Goal: Transaction & Acquisition: Download file/media

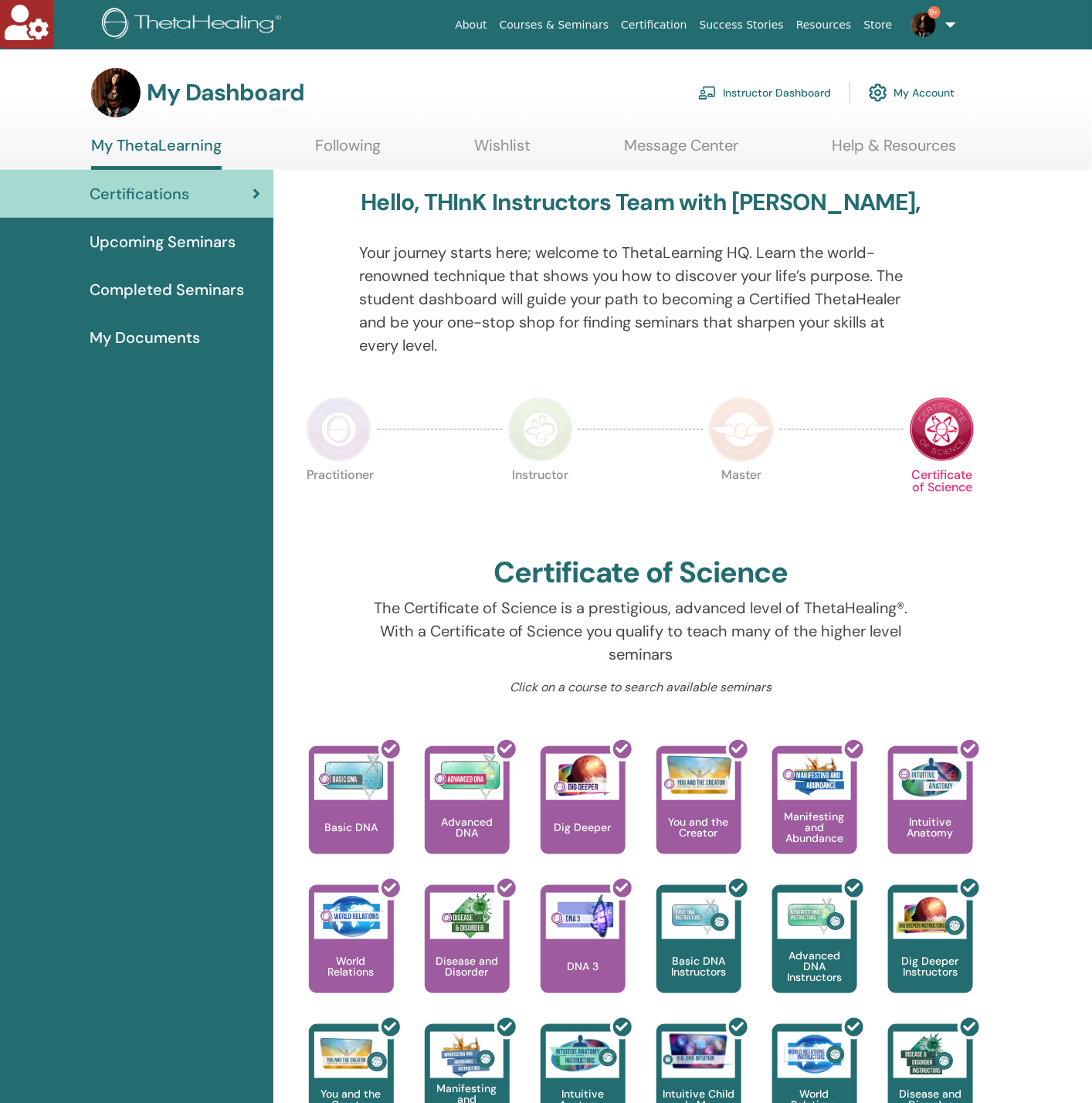
click at [775, 97] on link "Instructor Dashboard" at bounding box center [765, 92] width 133 height 34
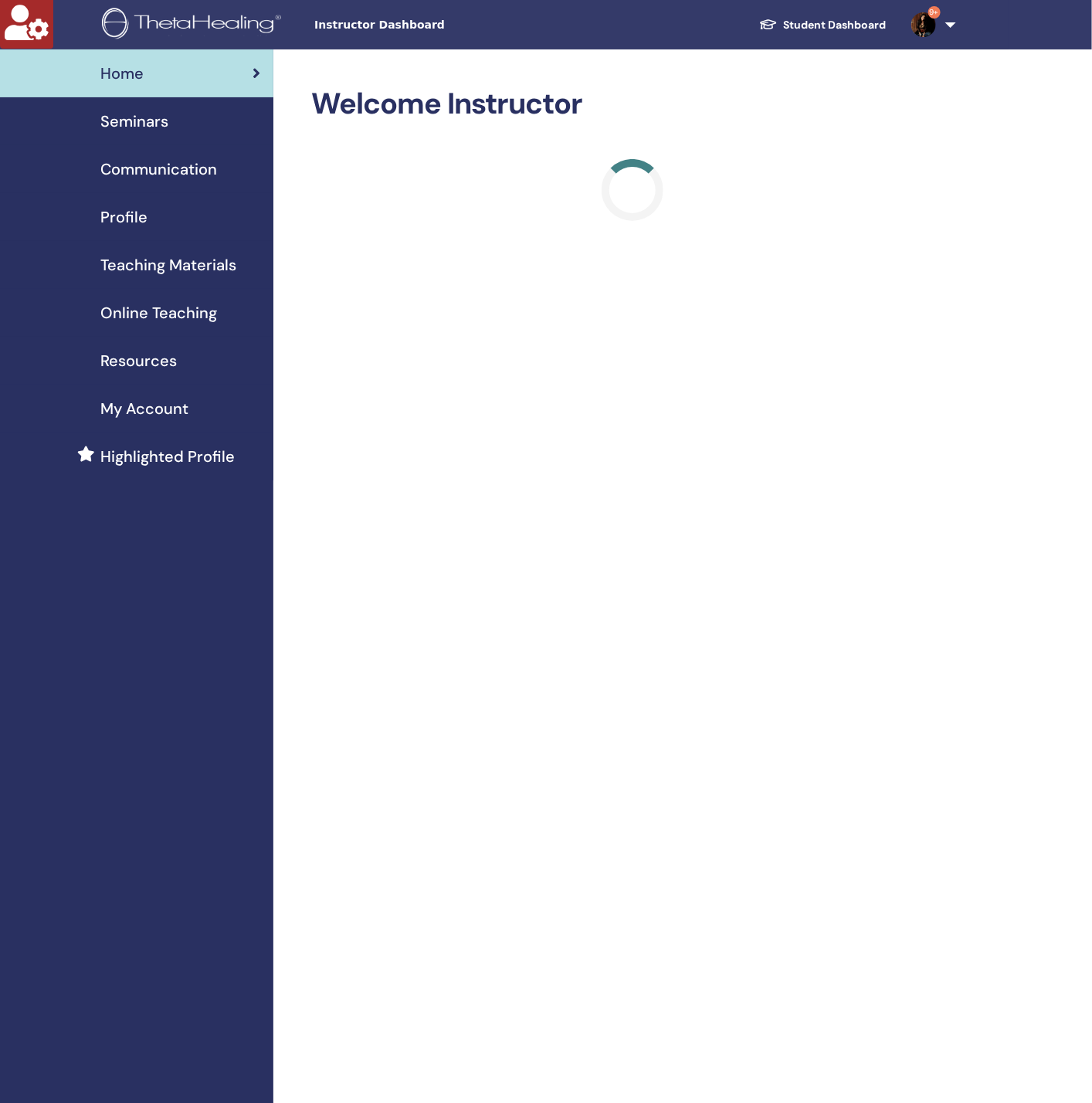
click at [142, 118] on span "Seminars" at bounding box center [134, 122] width 68 height 23
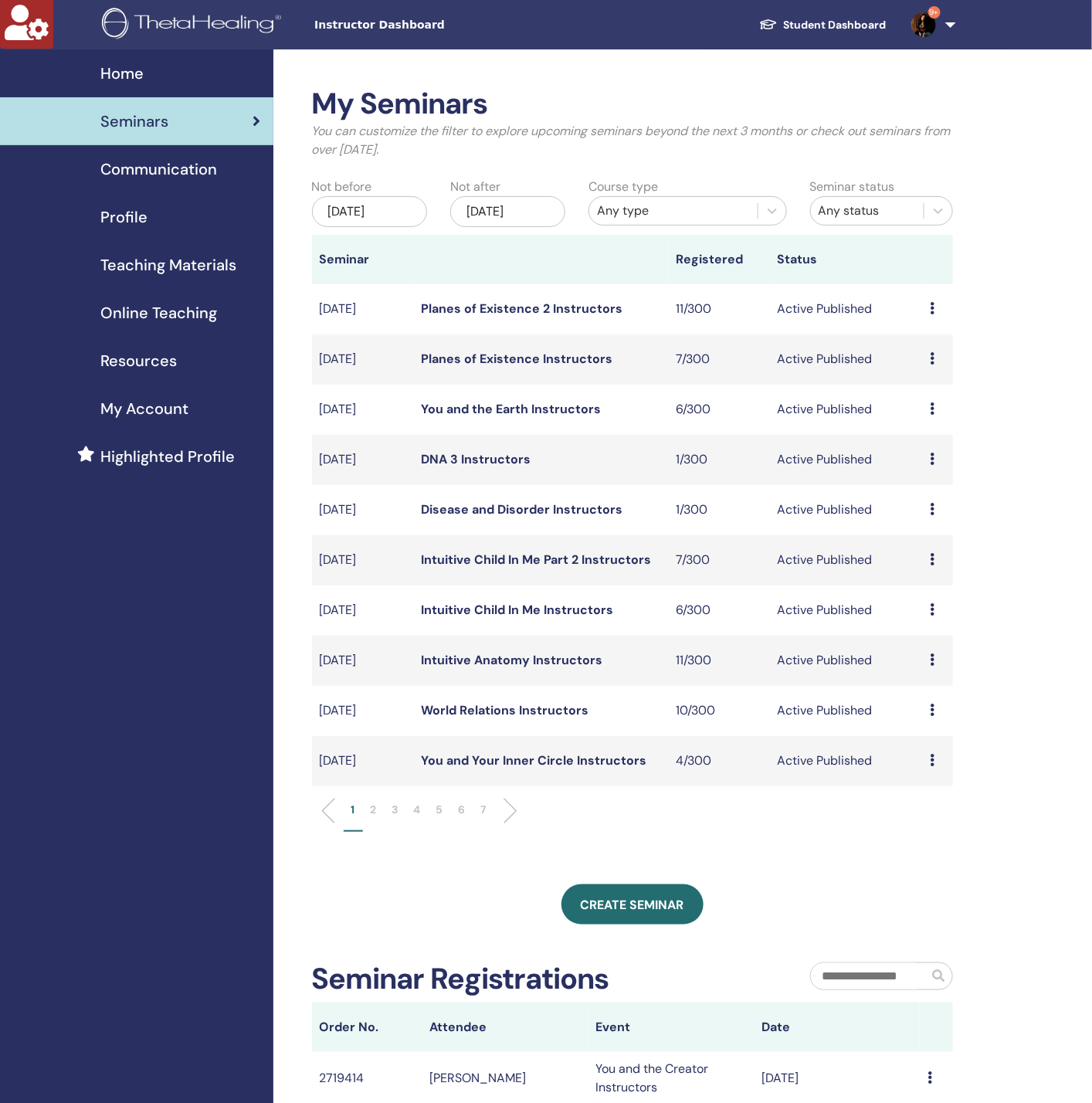
click at [507, 223] on div "Nov/13, 2025" at bounding box center [508, 211] width 115 height 31
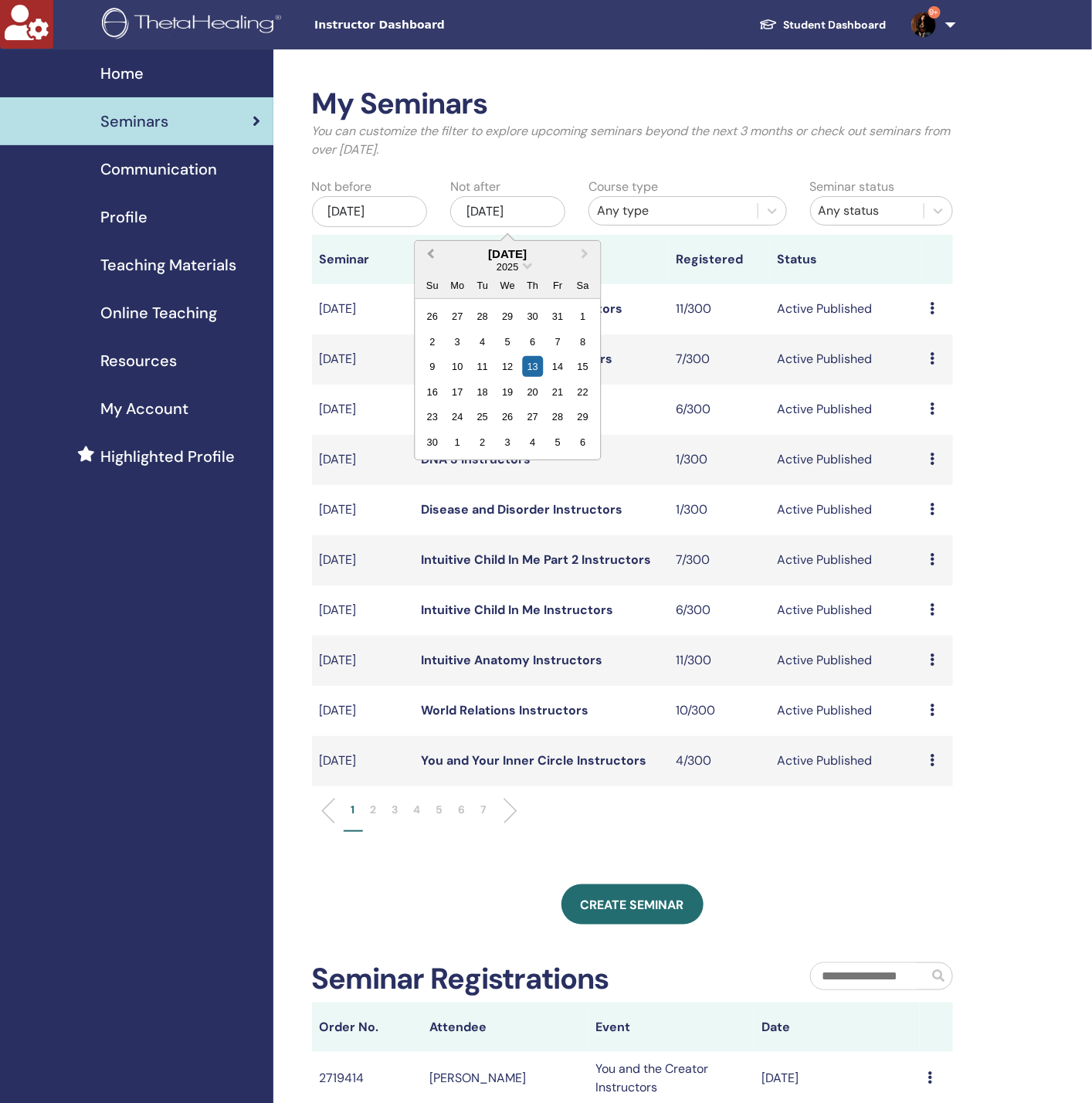
click at [421, 250] on button "Previous Month" at bounding box center [428, 255] width 25 height 25
click at [584, 364] on div "16" at bounding box center [583, 366] width 21 height 21
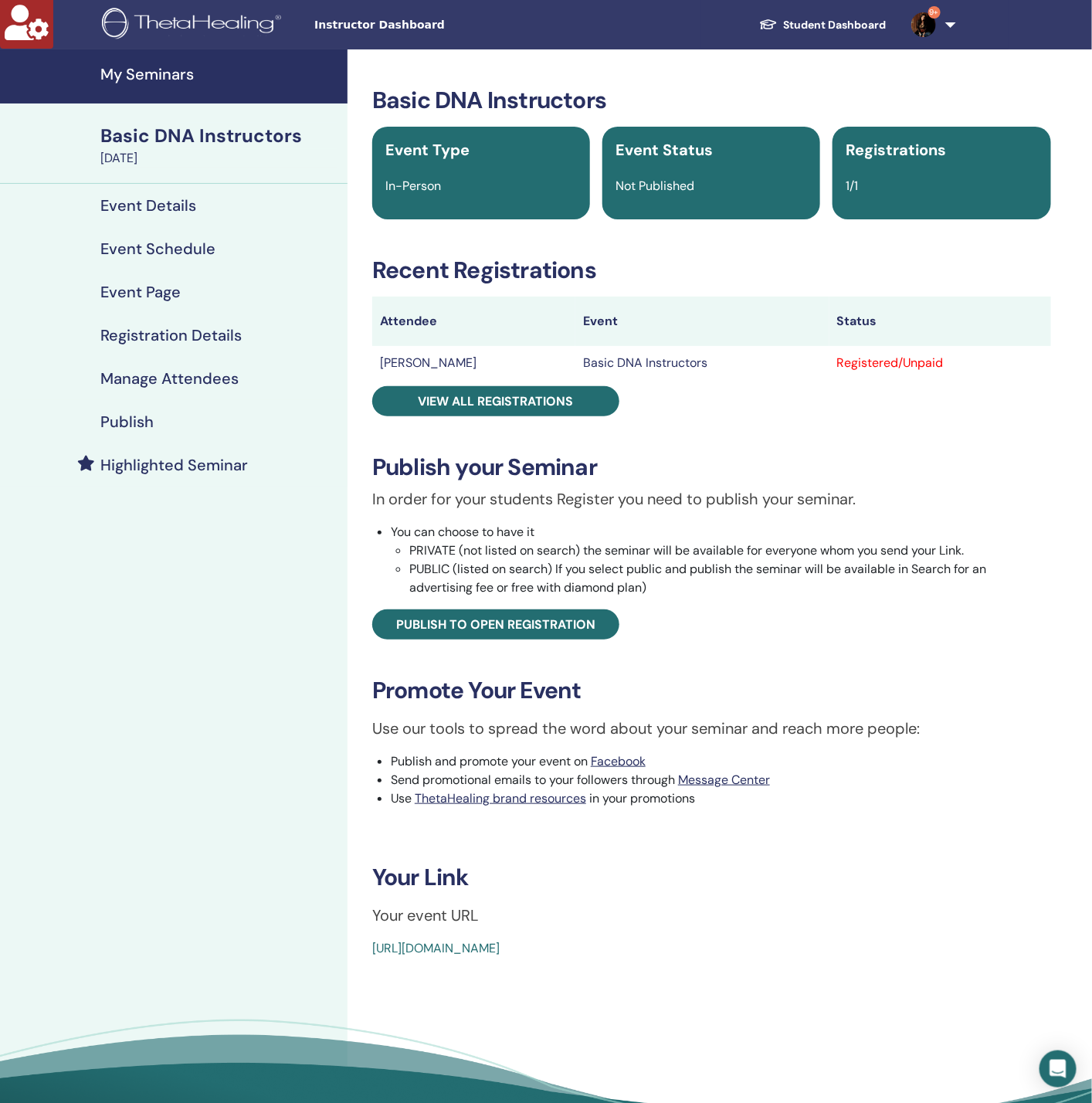
click at [198, 380] on h4 "Manage Attendees" at bounding box center [169, 378] width 138 height 19
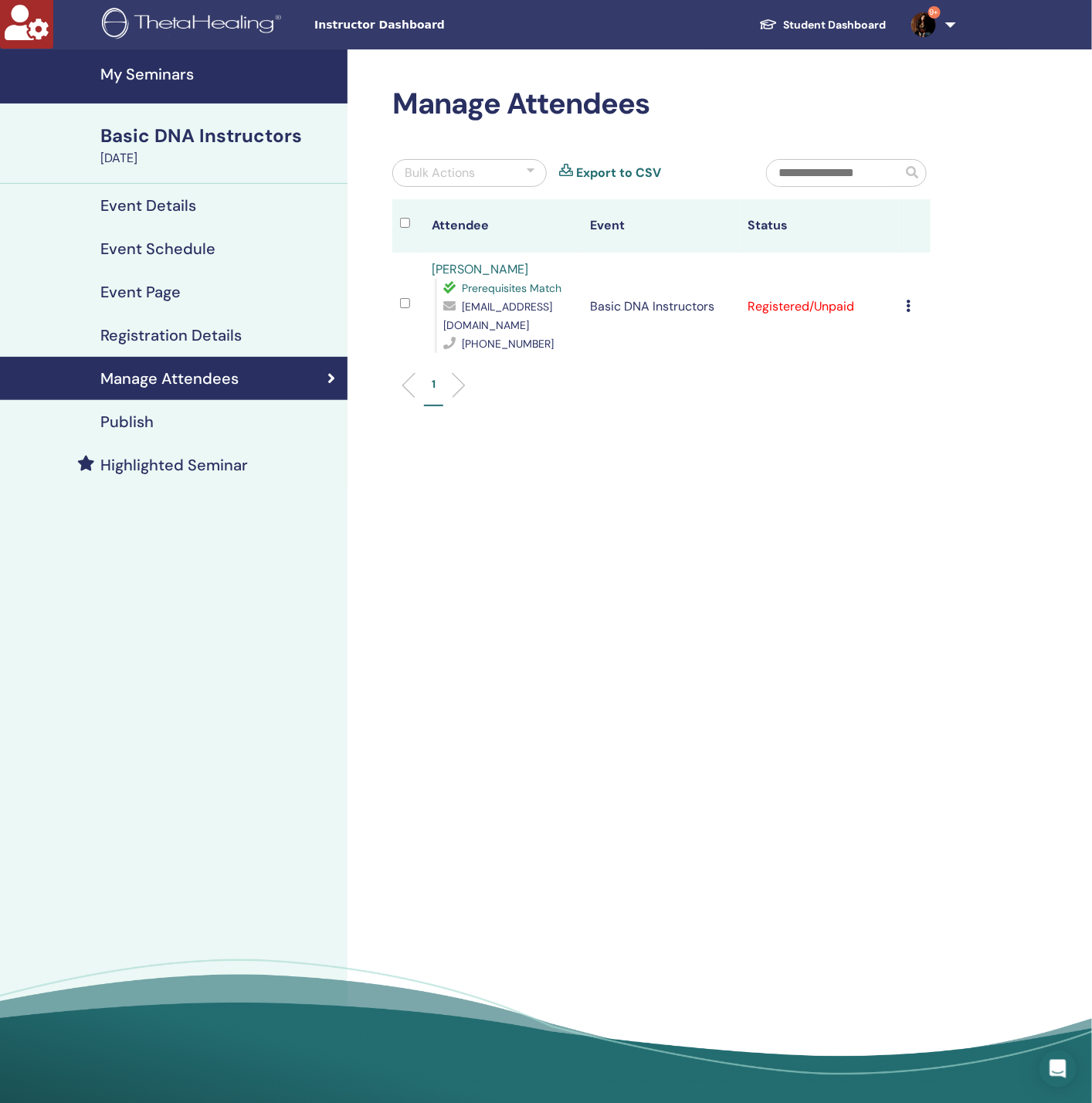
click at [911, 300] on icon at bounding box center [908, 306] width 4 height 12
click at [915, 457] on link "Download Certificate" at bounding box center [934, 453] width 120 height 16
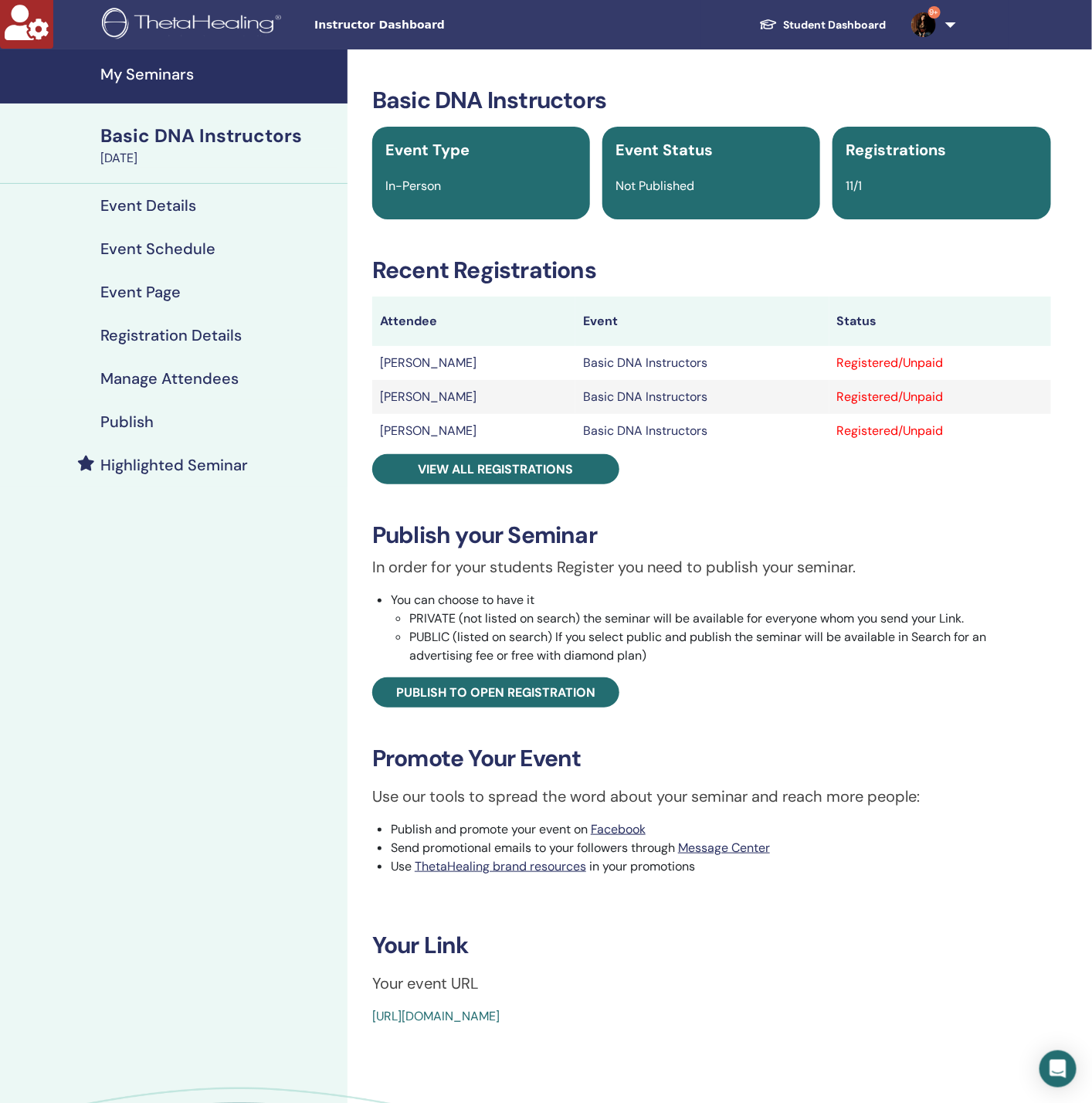
click at [154, 254] on h4 "Event Schedule" at bounding box center [158, 248] width 115 height 19
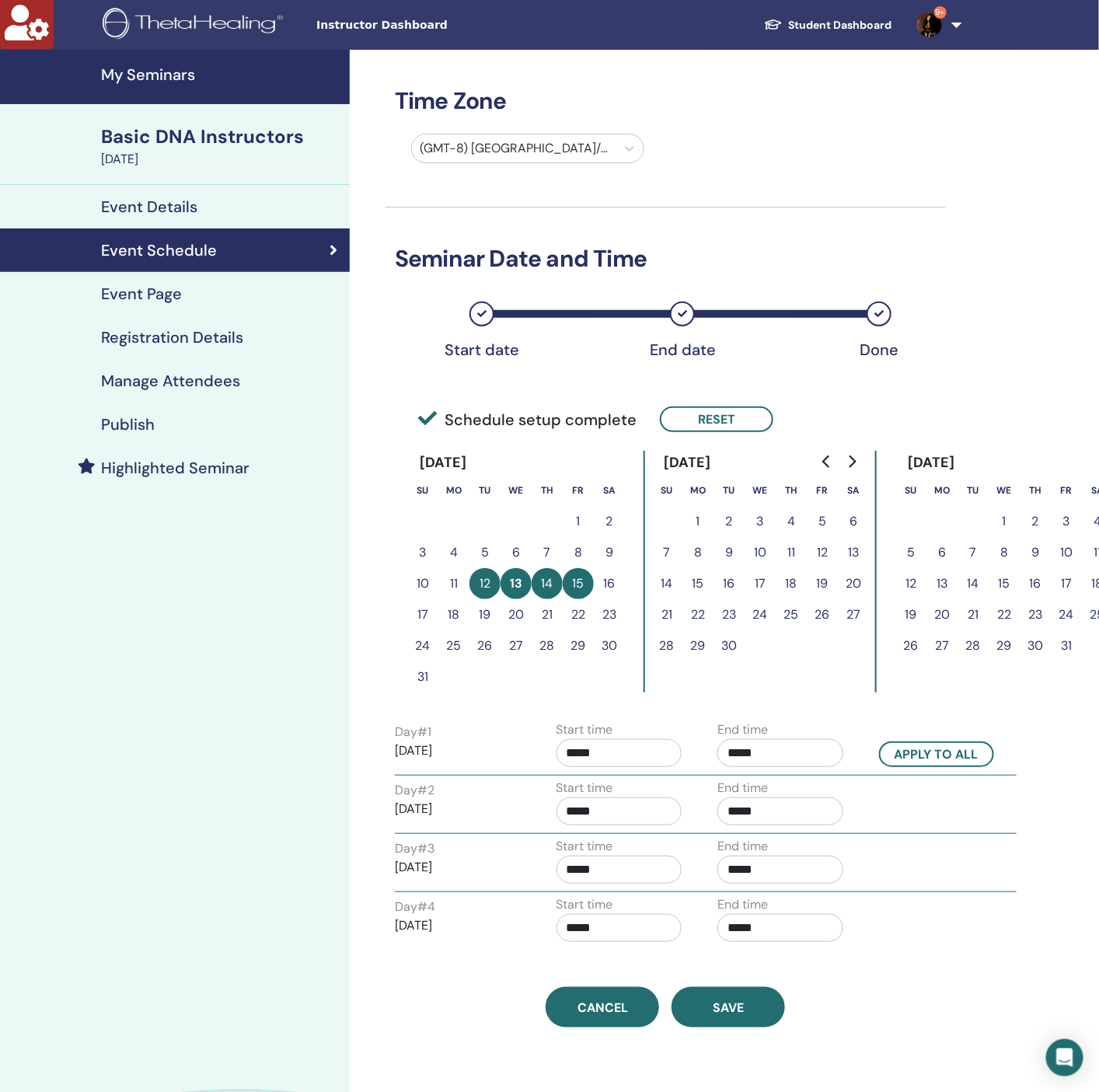
click at [159, 346] on h4 "Registration Details" at bounding box center [171, 337] width 142 height 19
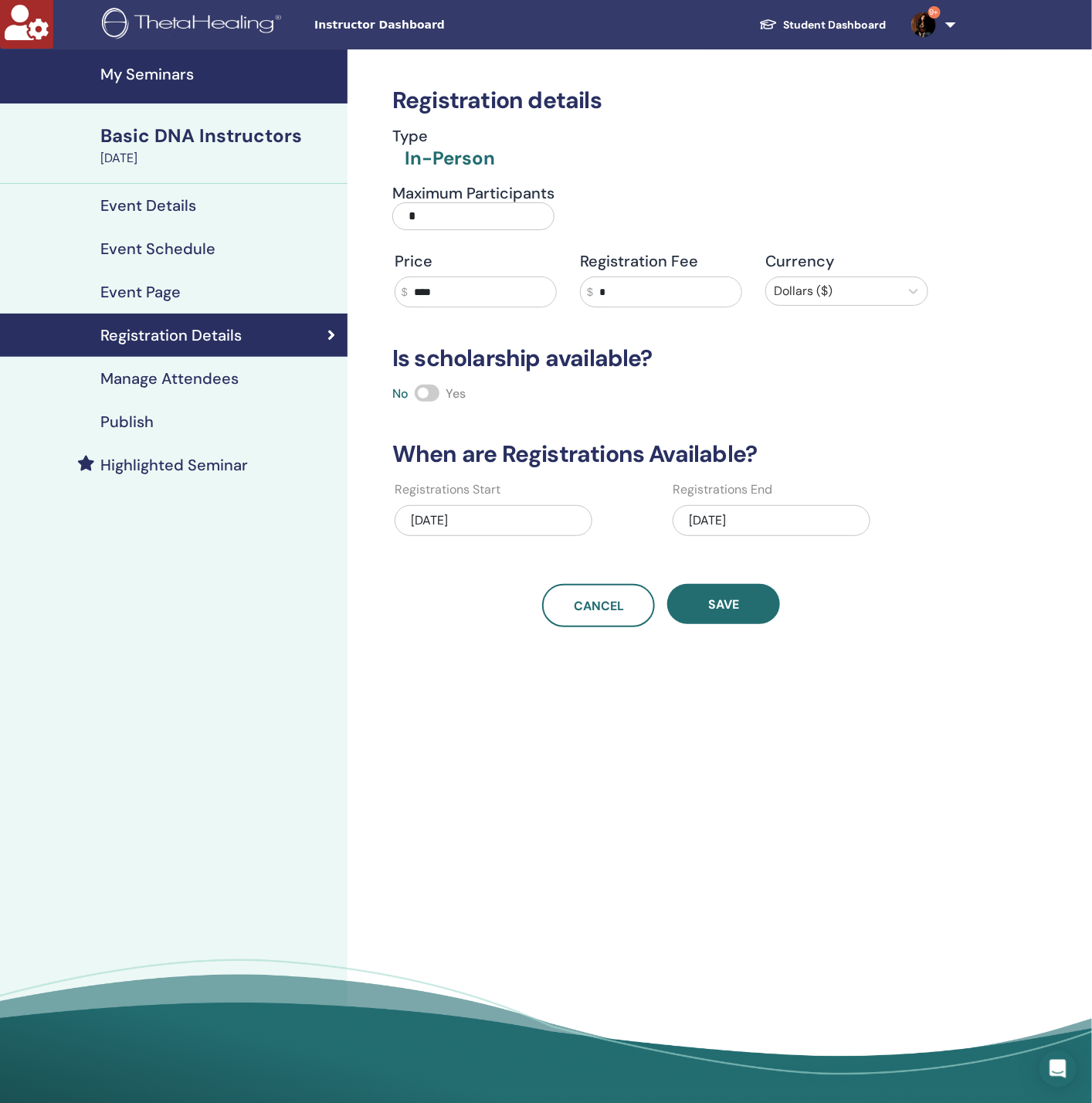
click at [139, 381] on h4 "Manage Attendees" at bounding box center [169, 378] width 138 height 19
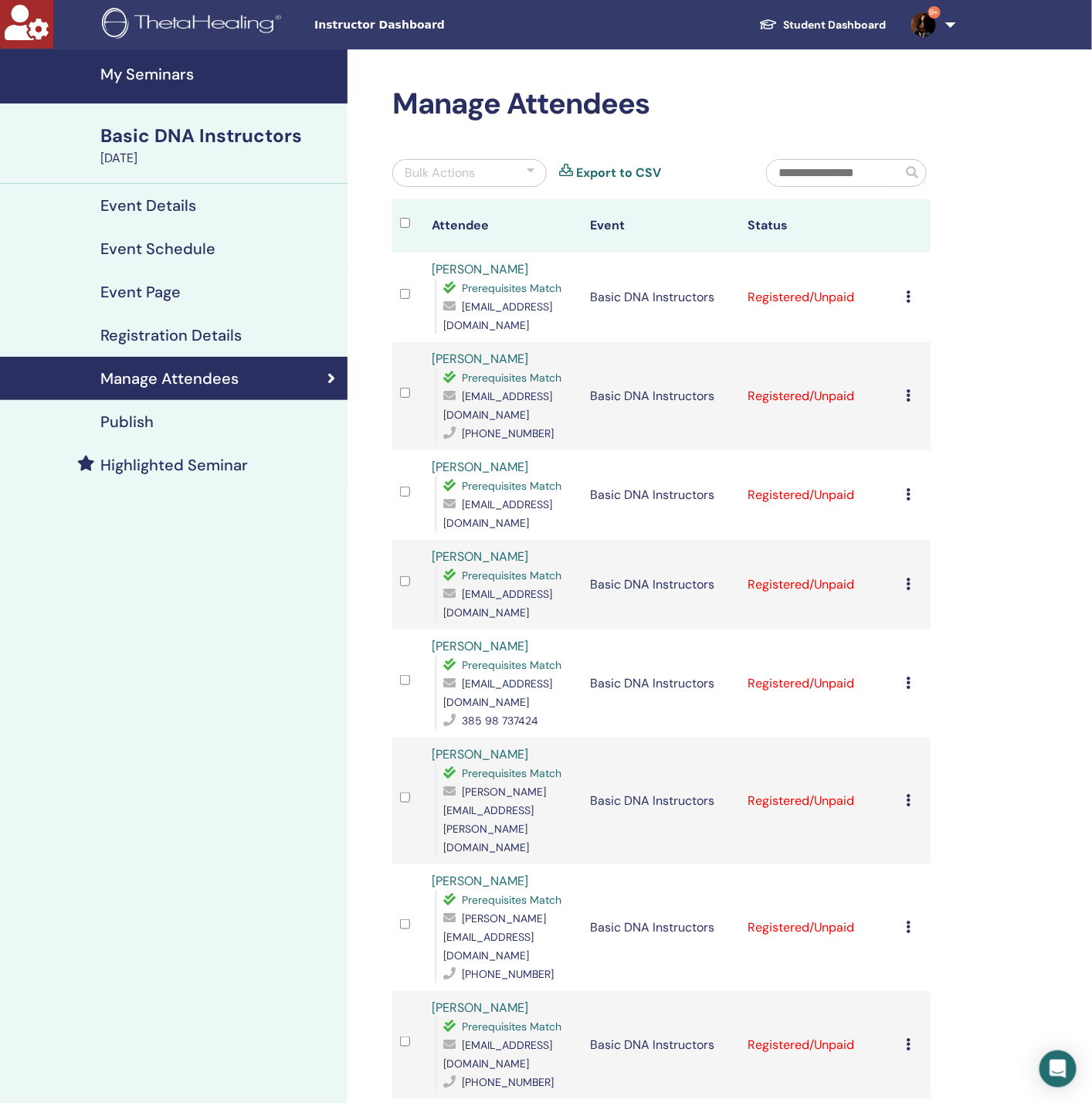
click at [911, 296] on icon at bounding box center [908, 296] width 4 height 12
click at [924, 452] on link "Download Certificate" at bounding box center [934, 457] width 120 height 16
click at [912, 394] on div "Cancel Registration Do not auto-certify Mark as Paid Mark as Unpaid Mark as Abs…" at bounding box center [915, 396] width 16 height 19
click at [934, 549] on link "Download Certificate" at bounding box center [936, 555] width 120 height 16
click at [911, 493] on icon at bounding box center [908, 494] width 4 height 12
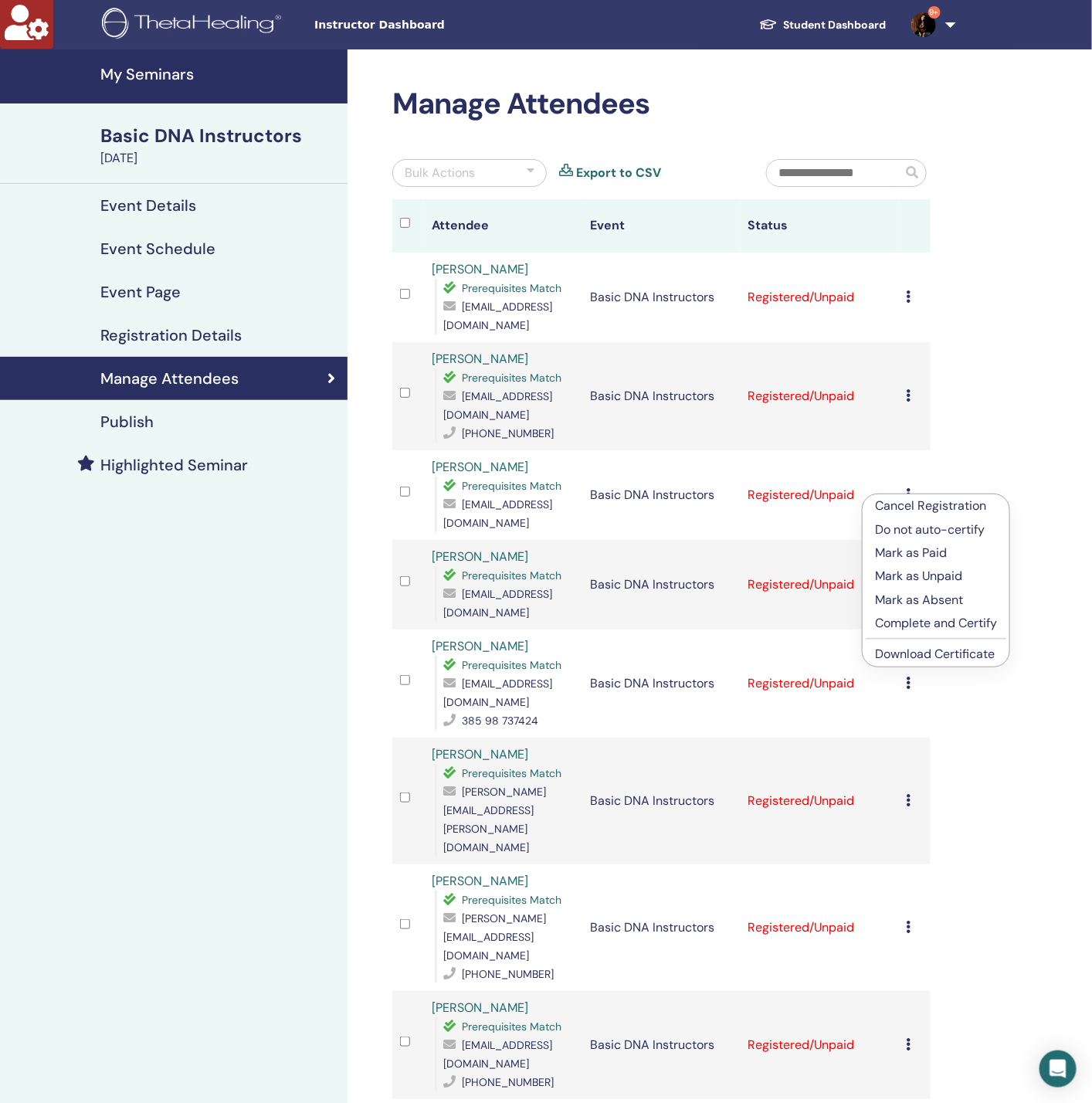
click at [914, 656] on link "Download Certificate" at bounding box center [934, 654] width 120 height 16
click at [911, 579] on div "Cancel Registration Do not auto-certify Mark as Paid Mark as Unpaid Mark as Abs…" at bounding box center [915, 585] width 16 height 19
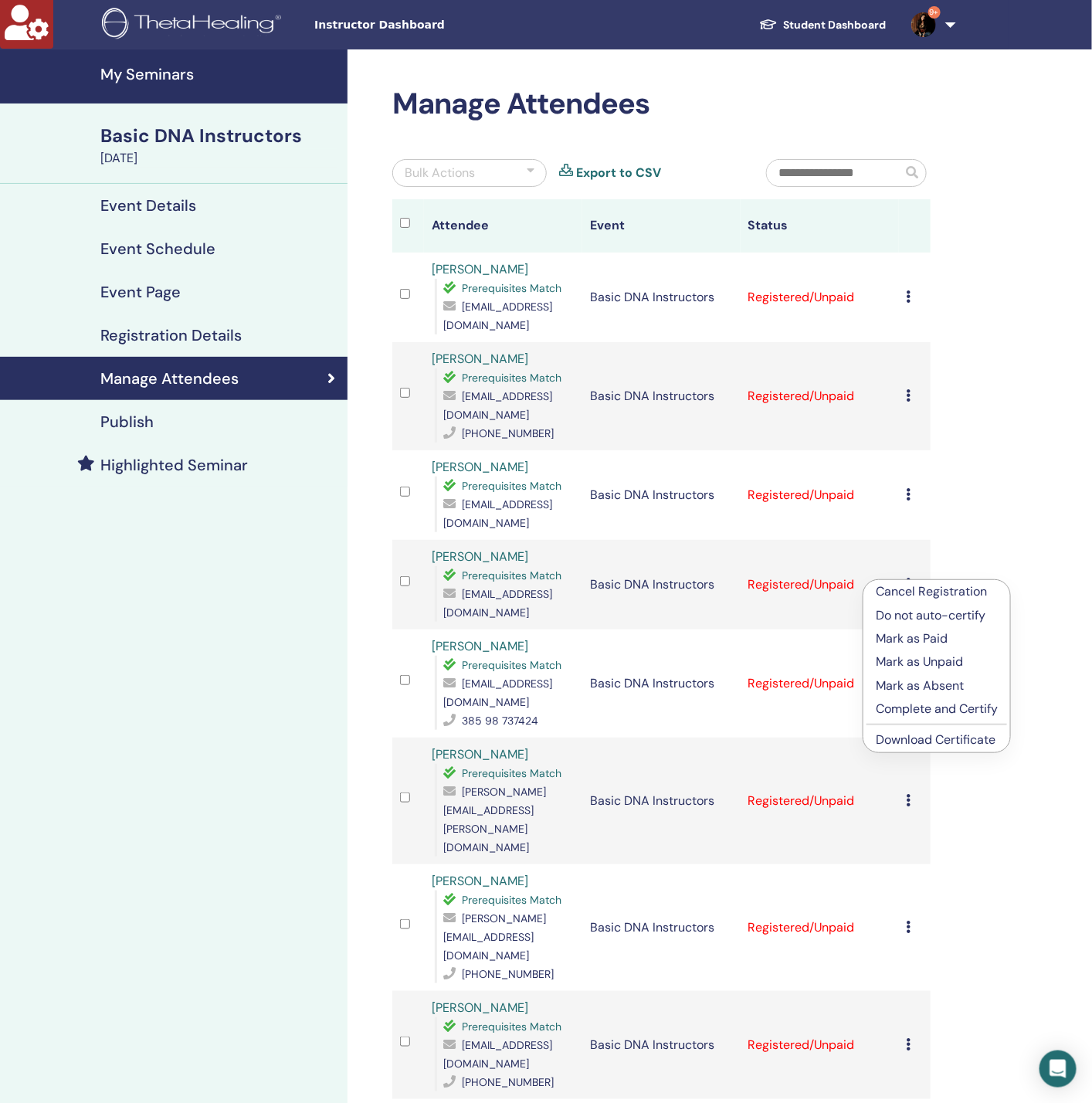
click at [915, 740] on link "Download Certificate" at bounding box center [935, 740] width 120 height 16
click at [911, 677] on icon at bounding box center [908, 683] width 4 height 12
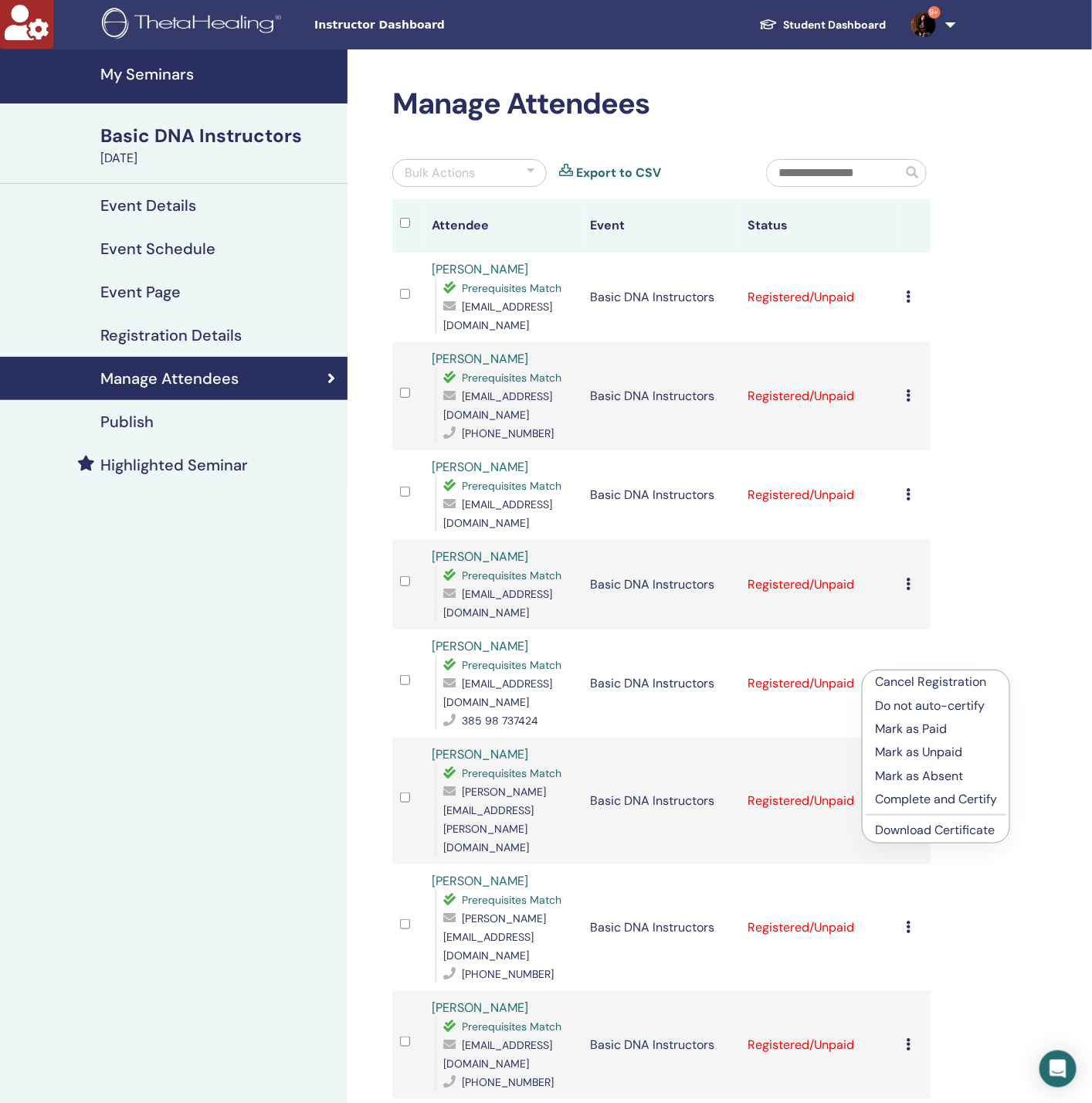
click at [923, 823] on link "Download Certificate" at bounding box center [934, 830] width 120 height 16
click at [909, 794] on icon at bounding box center [908, 800] width 4 height 12
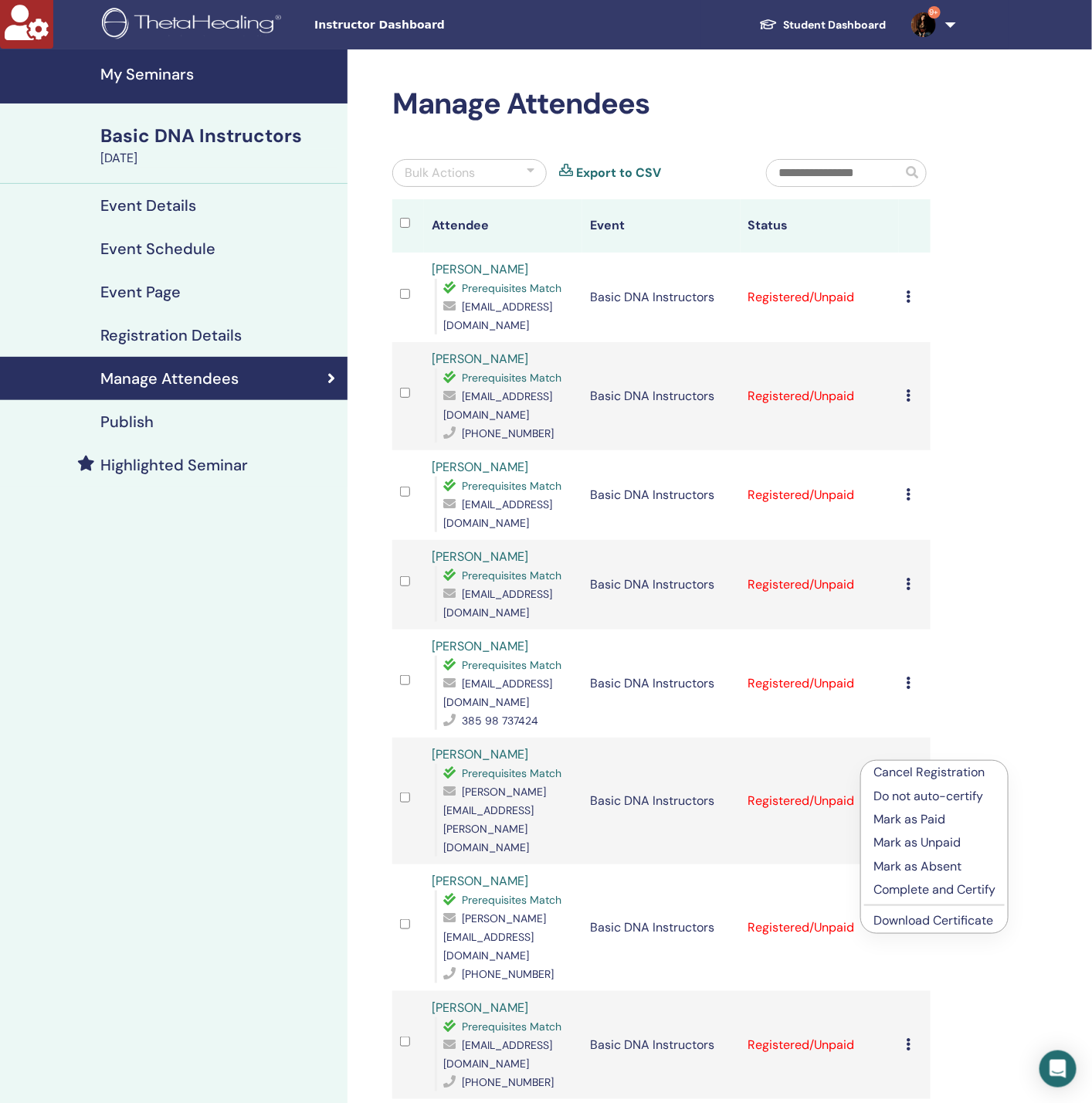
click at [907, 924] on link "Download Certificate" at bounding box center [933, 920] width 120 height 16
click at [908, 921] on icon at bounding box center [908, 927] width 4 height 12
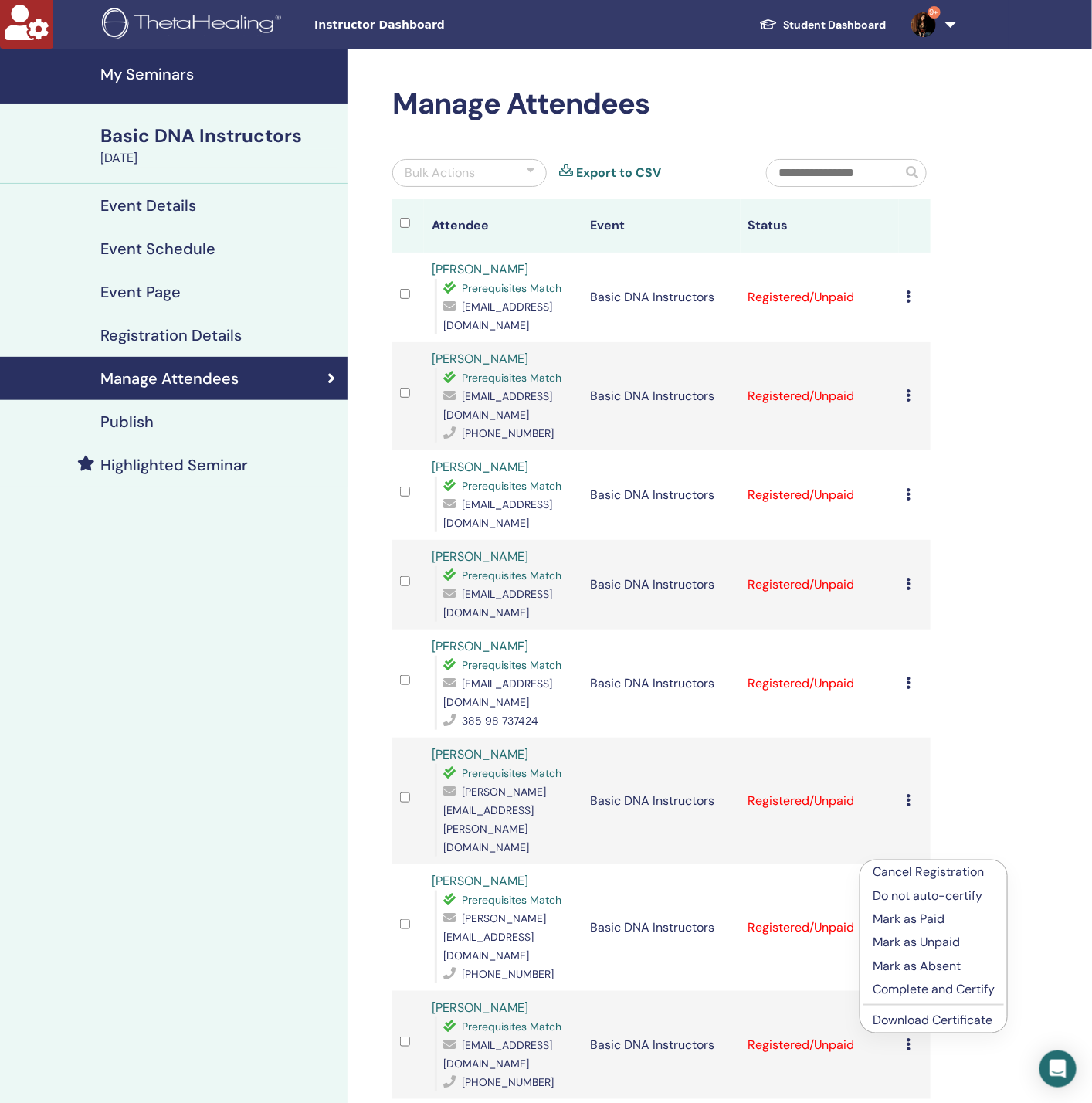
click at [919, 1019] on link "Download Certificate" at bounding box center [932, 1020] width 120 height 16
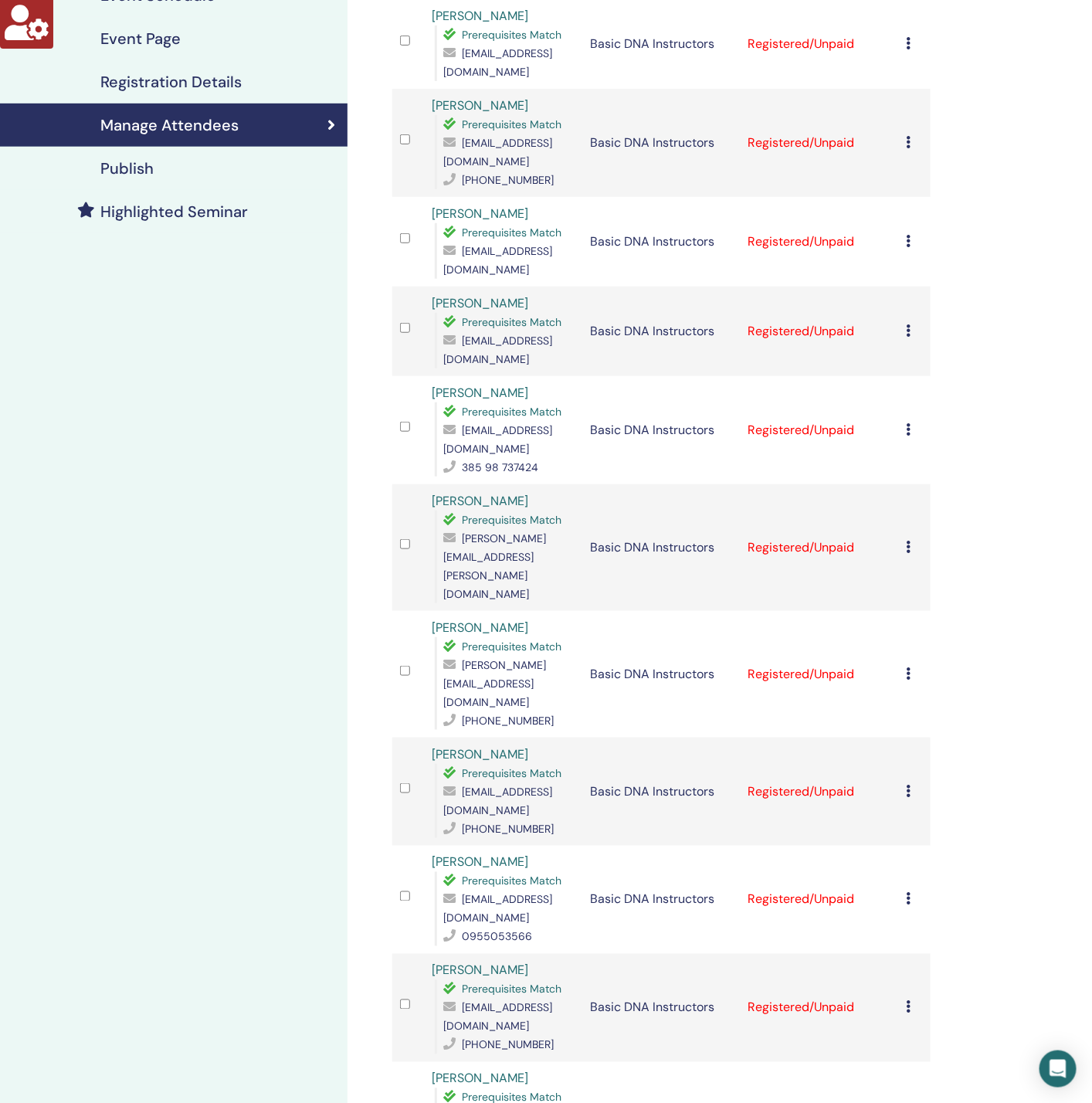
scroll to position [463, 0]
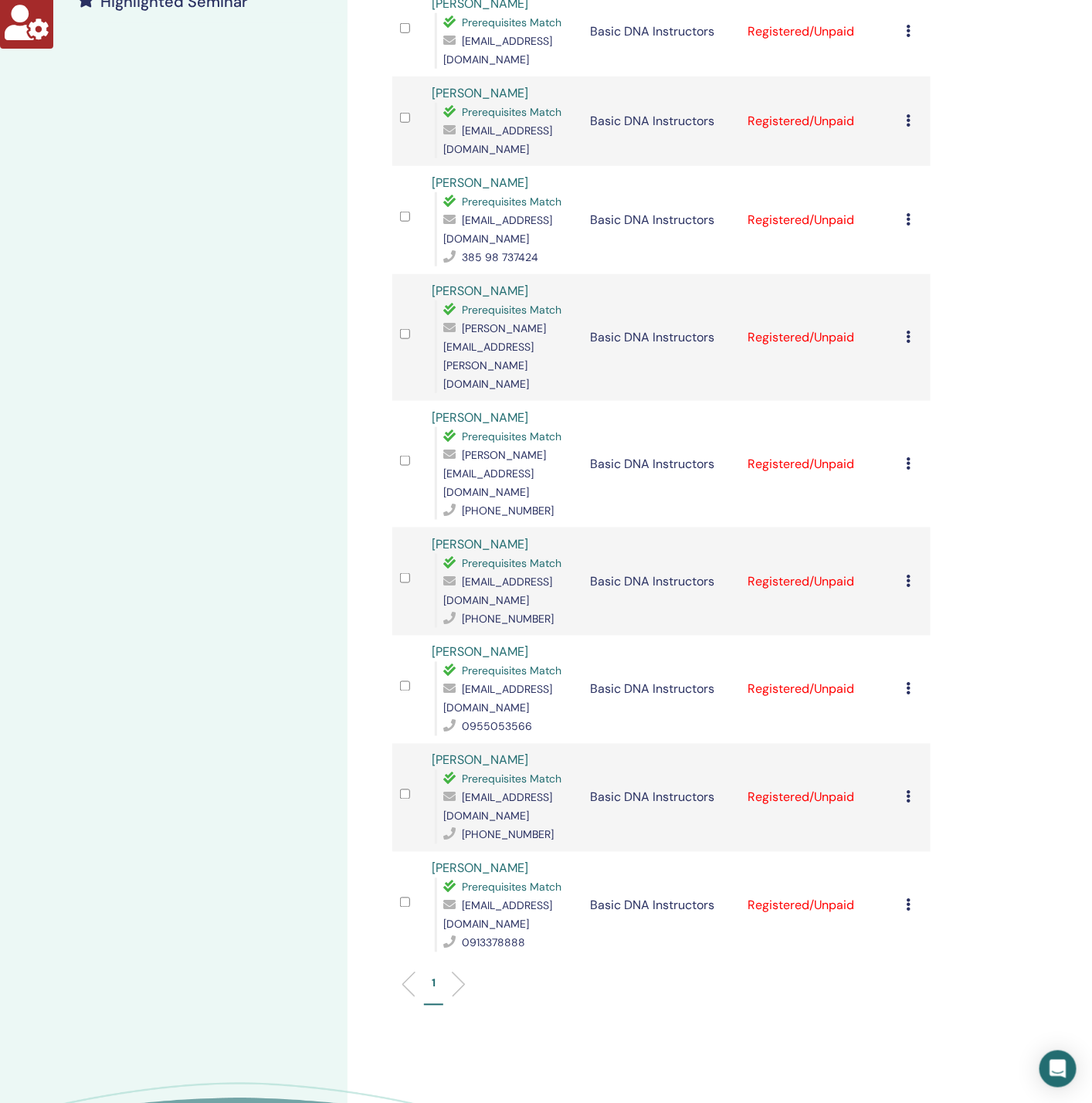
click at [913, 572] on div "Cancel Registration Do not auto-certify Mark as Paid Mark as Unpaid Mark as Abs…" at bounding box center [915, 581] width 16 height 19
click at [931, 660] on link "Download Certificate" at bounding box center [937, 663] width 120 height 16
click at [908, 683] on icon at bounding box center [908, 689] width 4 height 12
click at [904, 768] on link "Download Certificate" at bounding box center [932, 774] width 120 height 16
click at [910, 792] on icon at bounding box center [908, 798] width 4 height 12
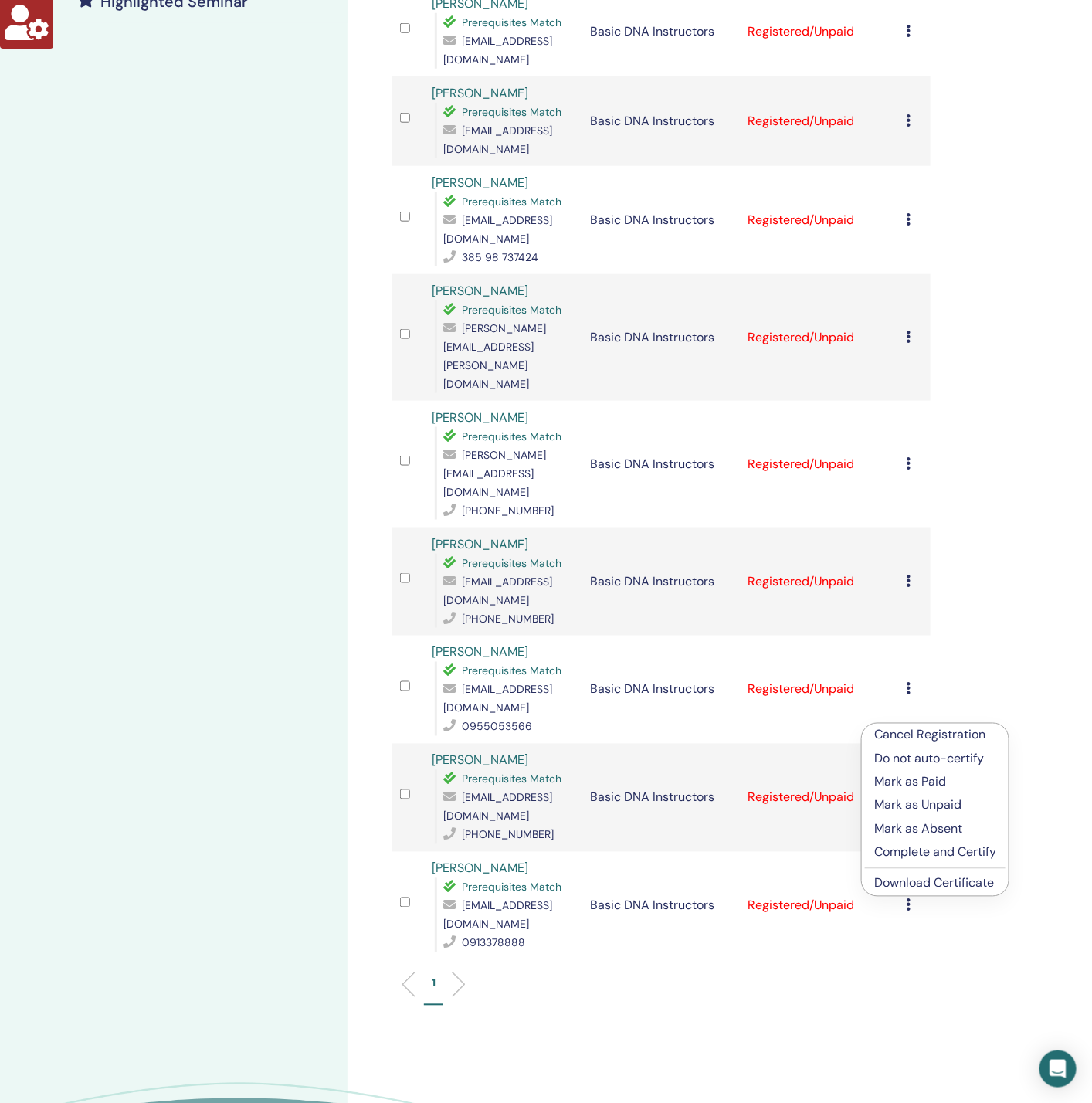
click at [895, 877] on link "Download Certificate" at bounding box center [934, 883] width 120 height 16
click at [907, 899] on icon at bounding box center [908, 905] width 4 height 12
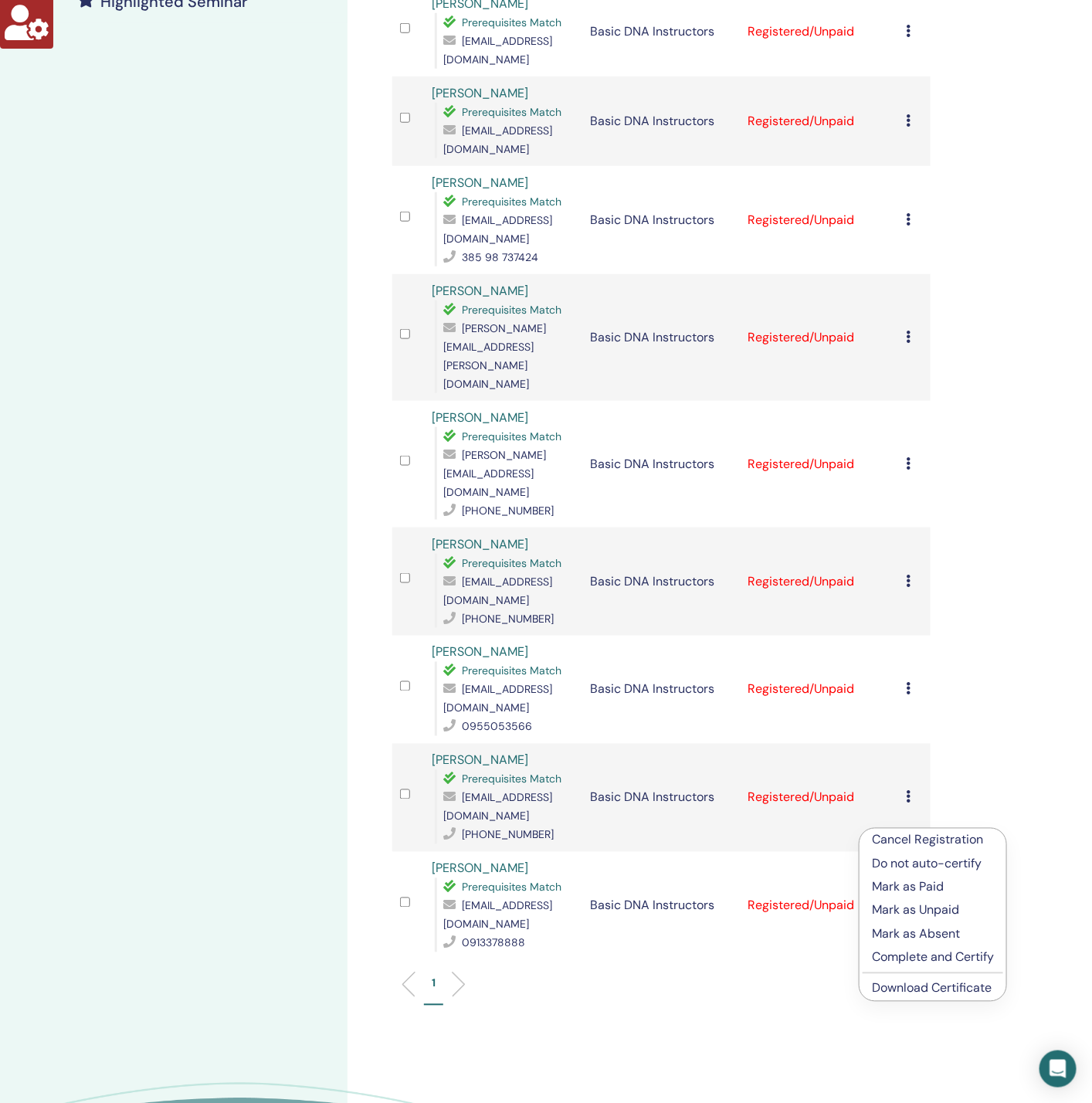
click at [919, 982] on link "Download Certificate" at bounding box center [931, 989] width 120 height 16
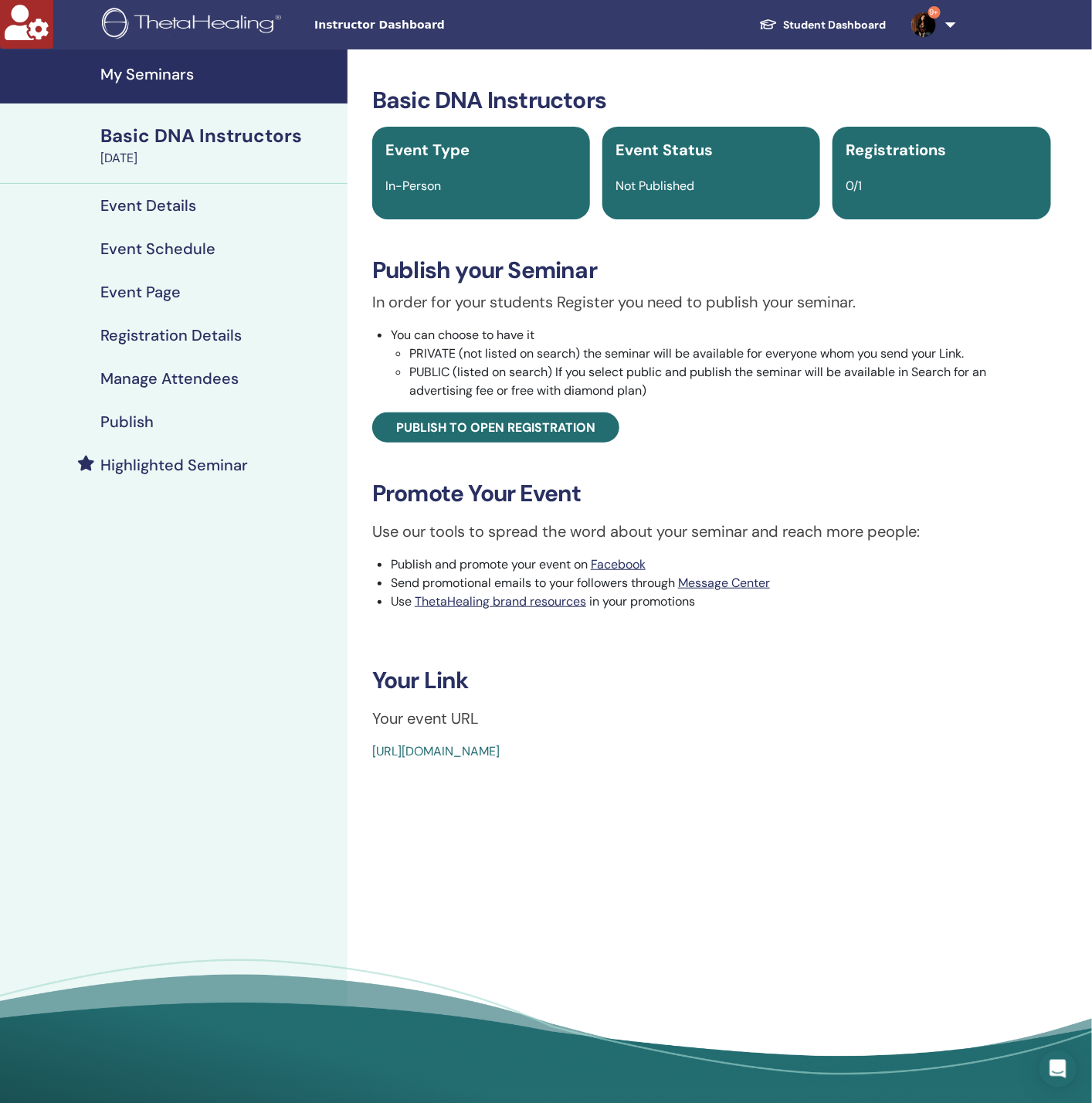
click at [181, 381] on h4 "Manage Attendees" at bounding box center [169, 378] width 138 height 19
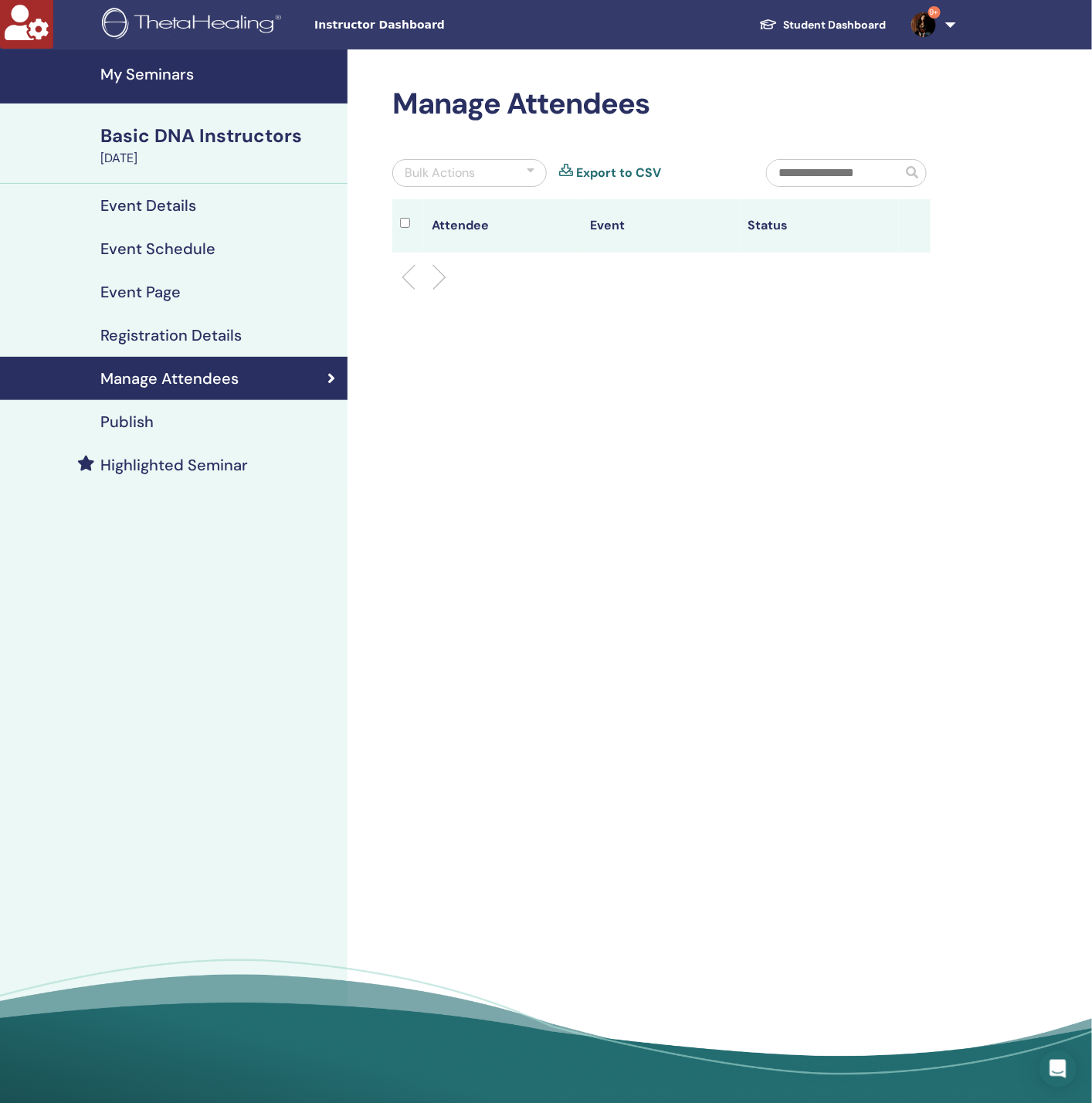
click at [160, 204] on h4 "Event Details" at bounding box center [148, 205] width 96 height 19
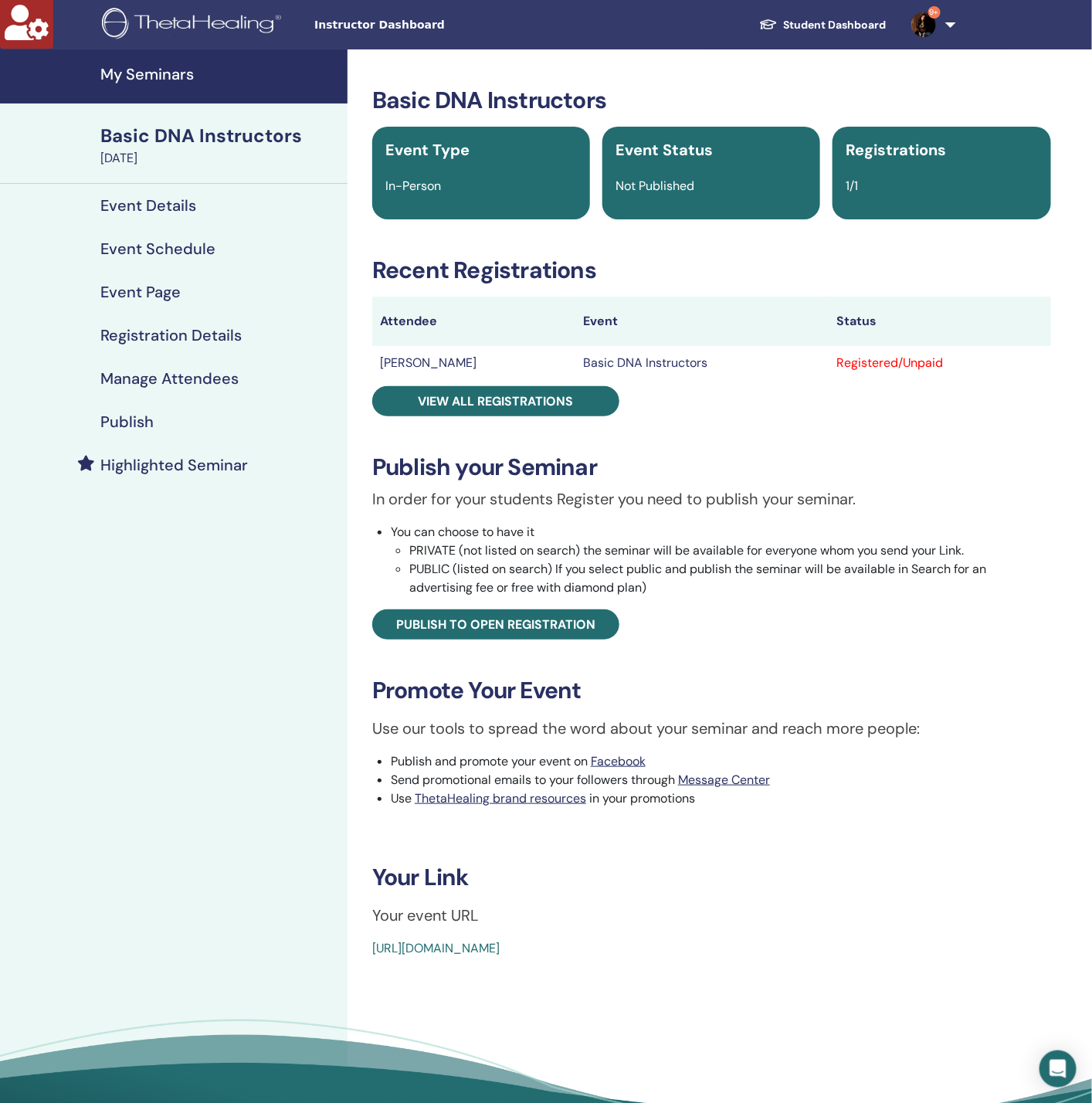
click at [167, 376] on h4 "Manage Attendees" at bounding box center [169, 378] width 138 height 19
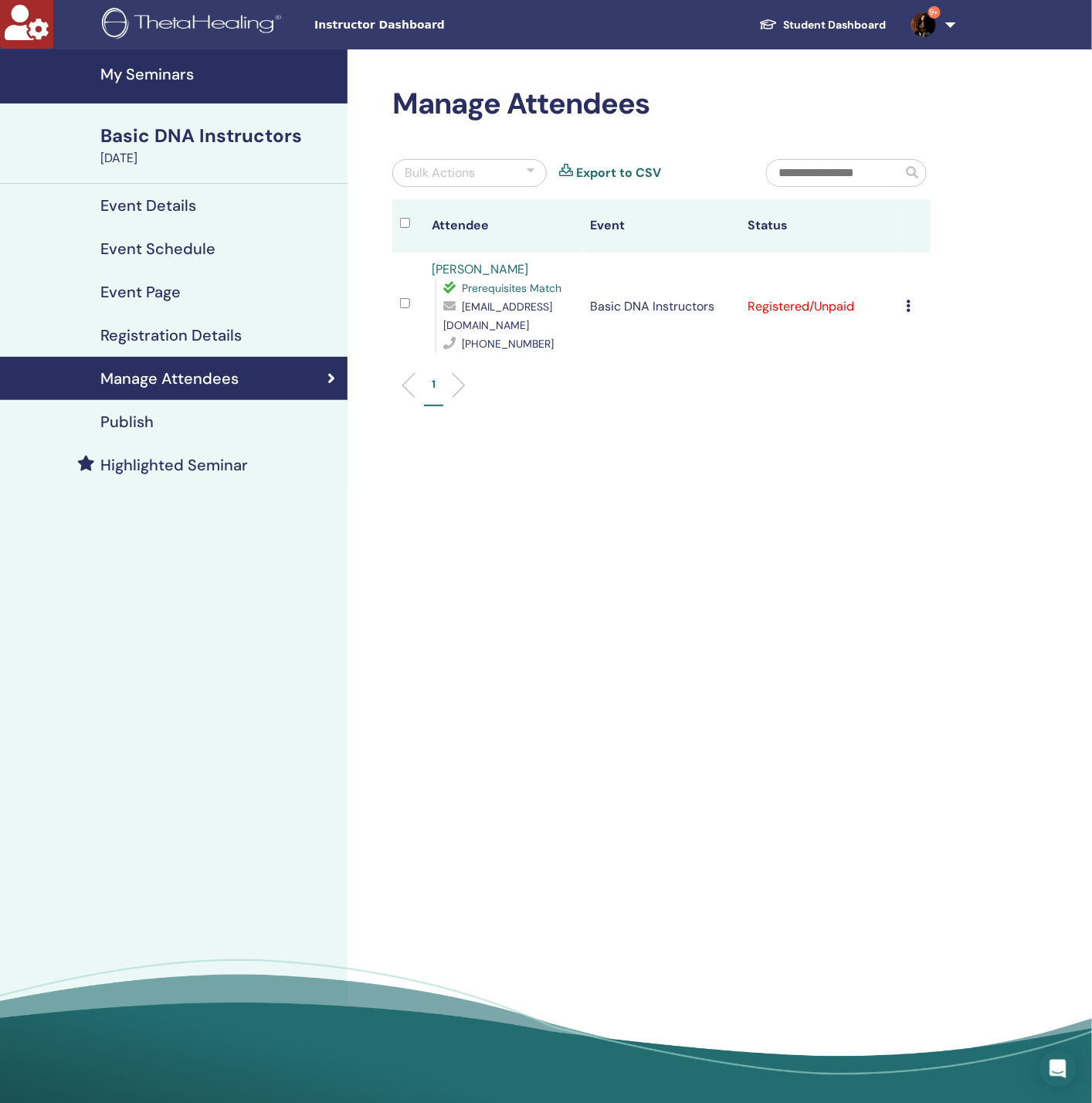
click at [912, 300] on div "Cancel Registration Do not auto-certify Mark as Paid Mark as Unpaid Mark as Abs…" at bounding box center [915, 306] width 16 height 19
click at [915, 459] on link "Download Certificate" at bounding box center [936, 460] width 120 height 16
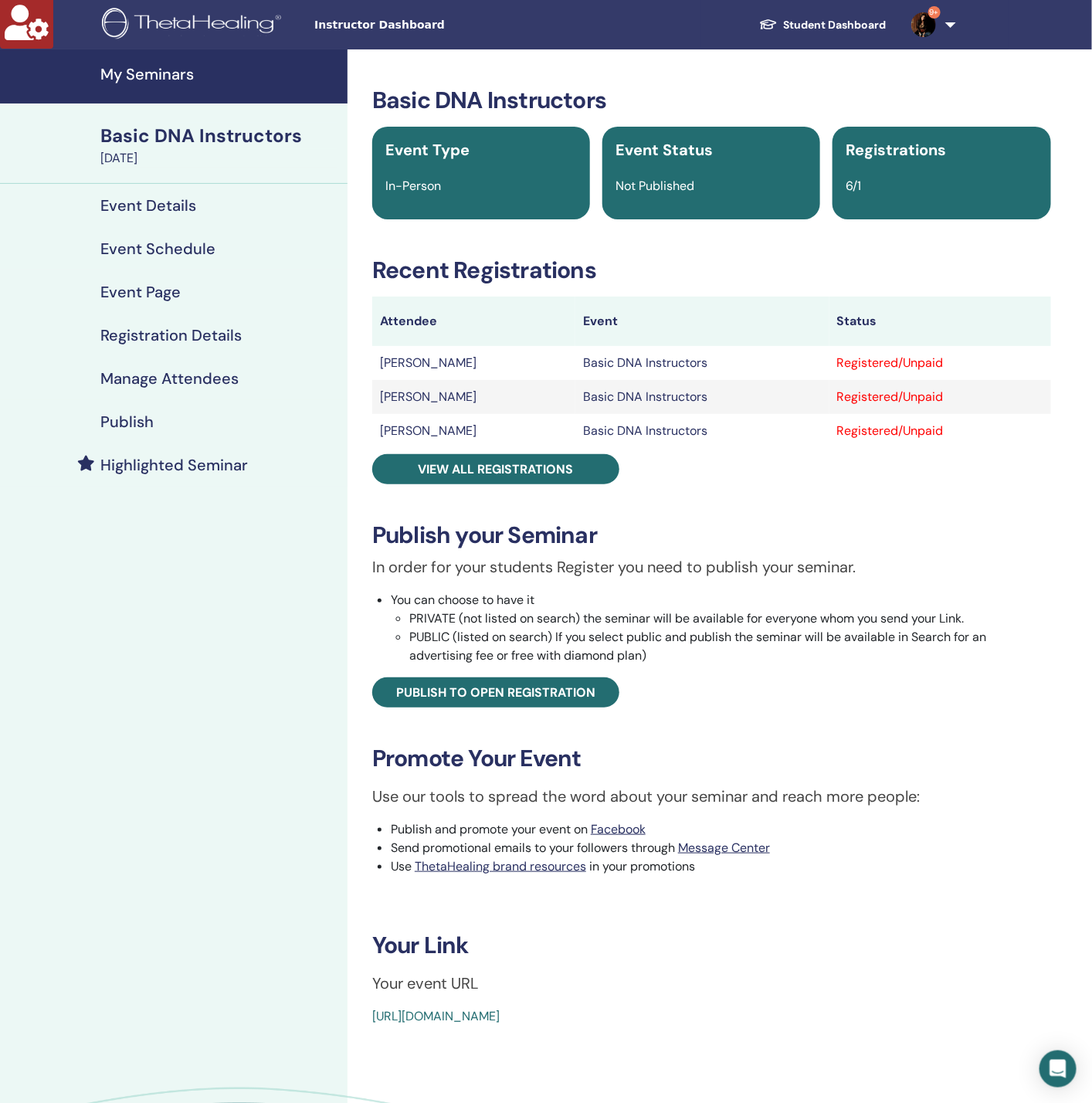
click at [240, 379] on div "Manage Attendees" at bounding box center [174, 378] width 323 height 19
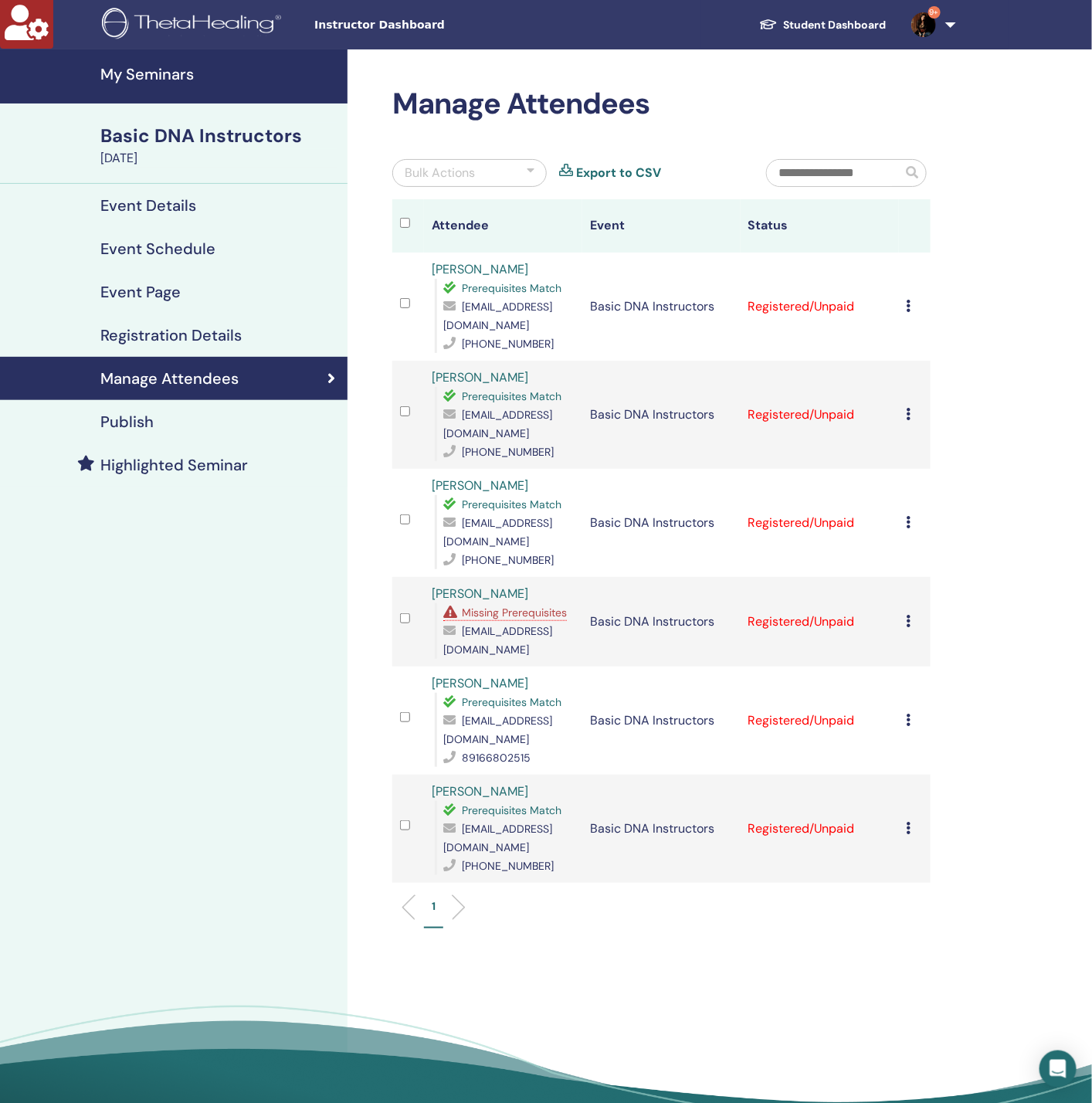
click at [495, 606] on span "Missing Prerequisites" at bounding box center [515, 613] width 105 height 14
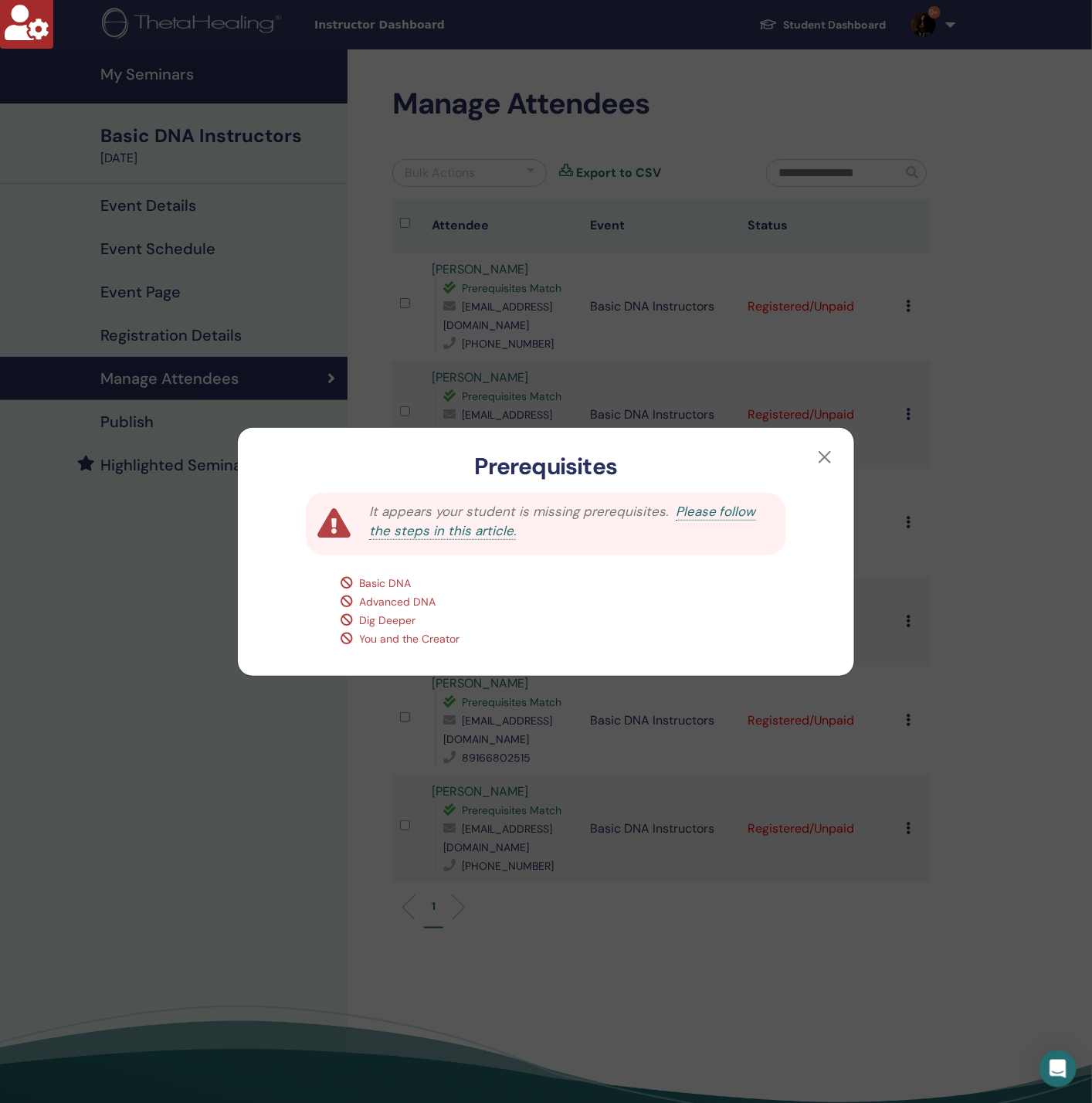
click at [169, 689] on div "Prerequisites It appears your student is missing prerequisites. Please follow t…" at bounding box center [546, 551] width 1092 height 1103
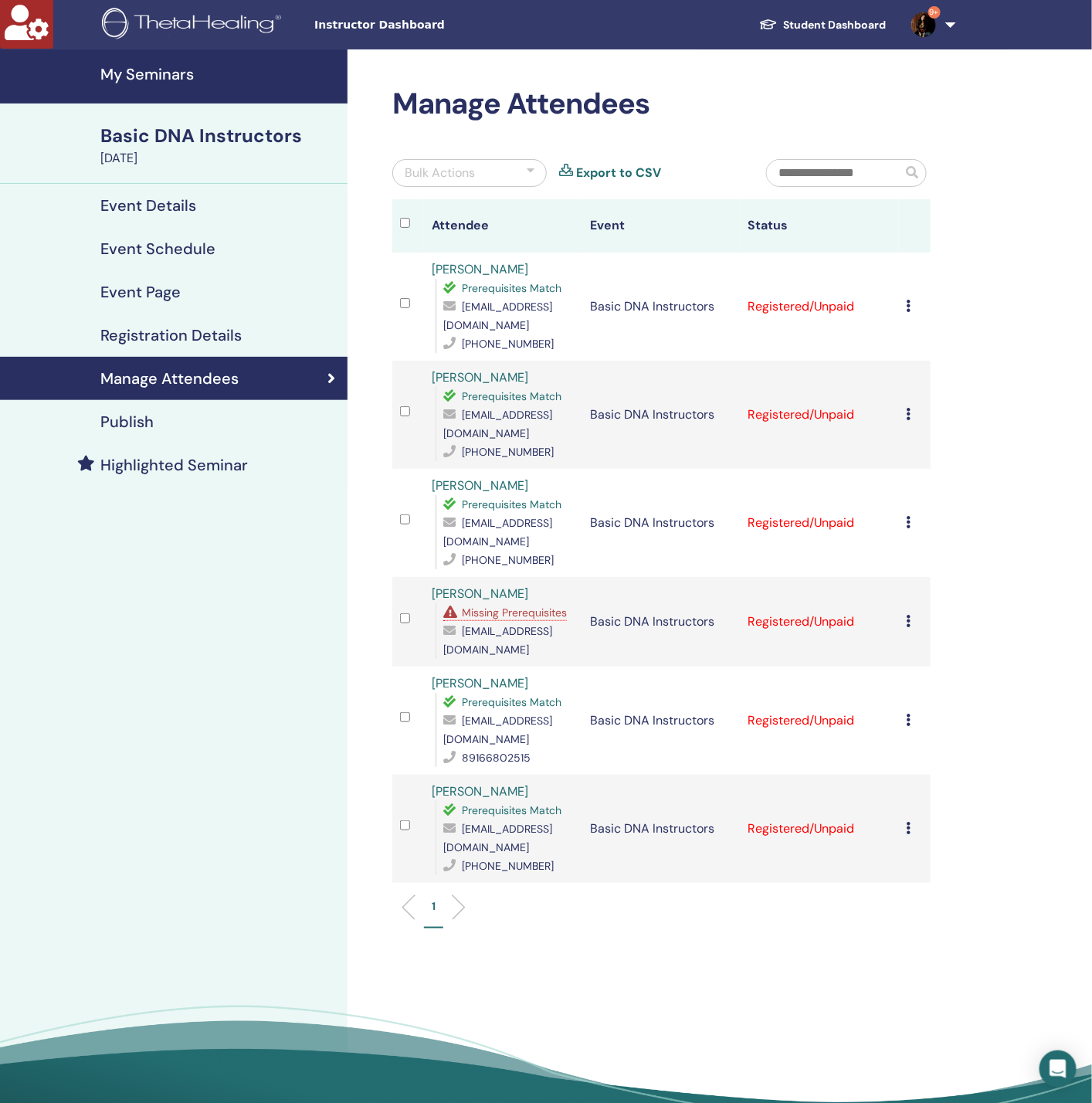
click at [492, 586] on link "[PERSON_NAME]" at bounding box center [480, 594] width 97 height 16
drag, startPoint x: 561, startPoint y: 556, endPoint x: 433, endPoint y: 556, distance: 128.0
click at [433, 585] on div "[PERSON_NAME] Missing Prerequisites [EMAIL_ADDRESS][DOMAIN_NAME]" at bounding box center [503, 622] width 143 height 75
copy link "[PERSON_NAME]"
drag, startPoint x: 546, startPoint y: 596, endPoint x: 461, endPoint y: 603, distance: 85.3
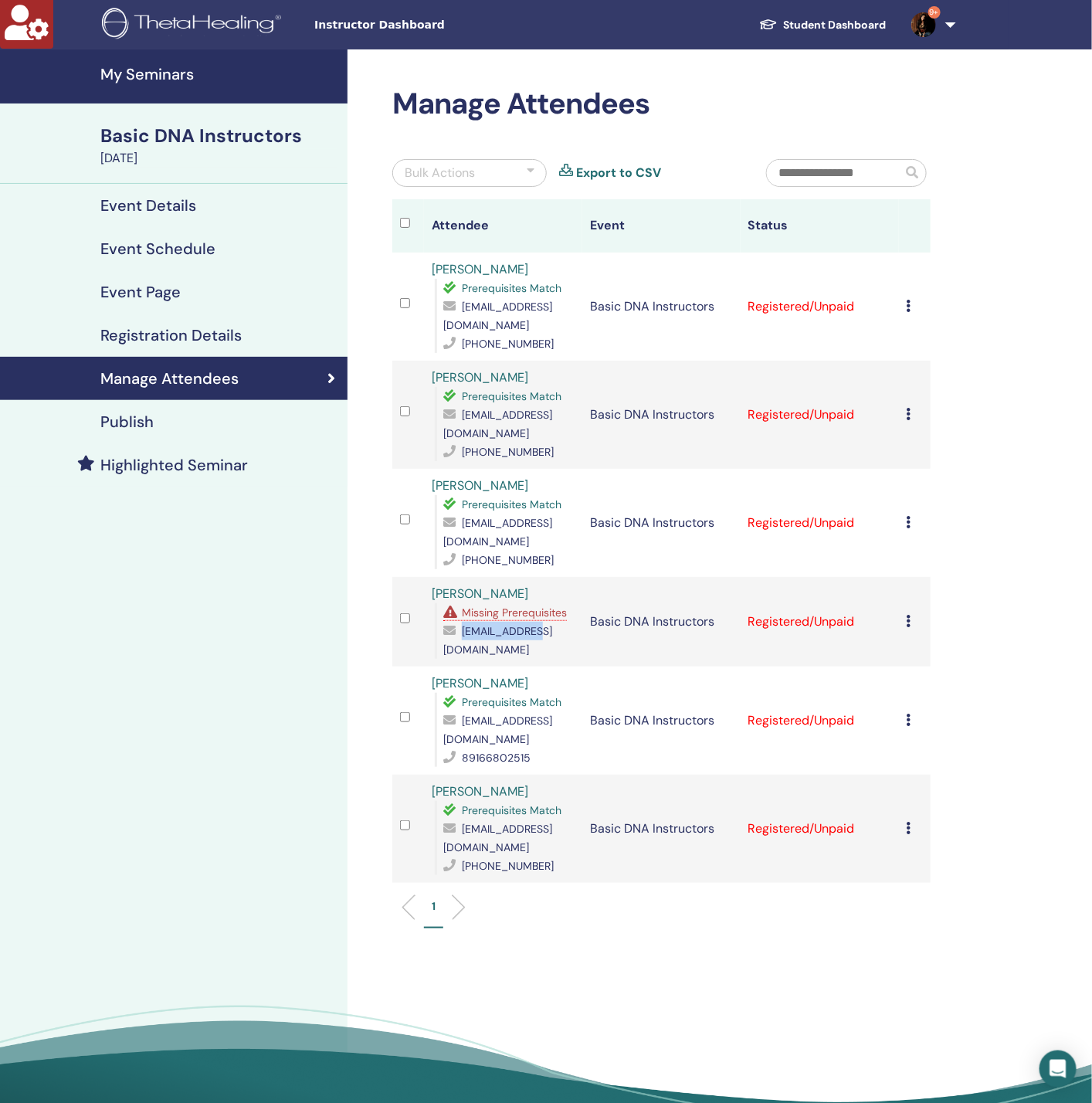
click at [461, 603] on td "[PERSON_NAME] Missing Prerequisites [EMAIL_ADDRESS][DOMAIN_NAME]" at bounding box center [503, 621] width 158 height 90
copy div "[EMAIL_ADDRESS][DOMAIN_NAME]"
click at [188, 333] on h4 "Registration Details" at bounding box center [170, 335] width 141 height 19
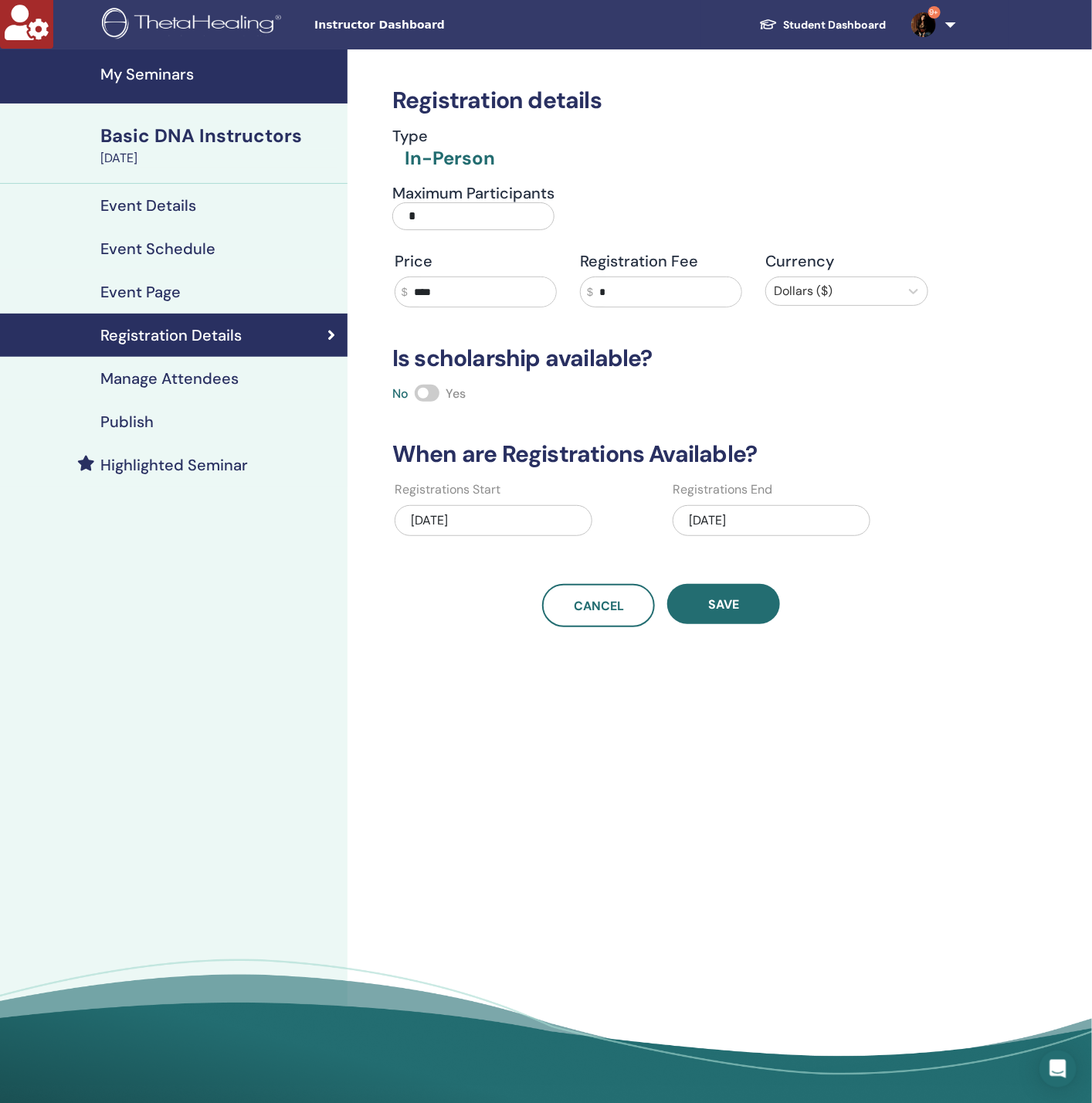
click at [181, 369] on h4 "Manage Attendees" at bounding box center [169, 378] width 138 height 19
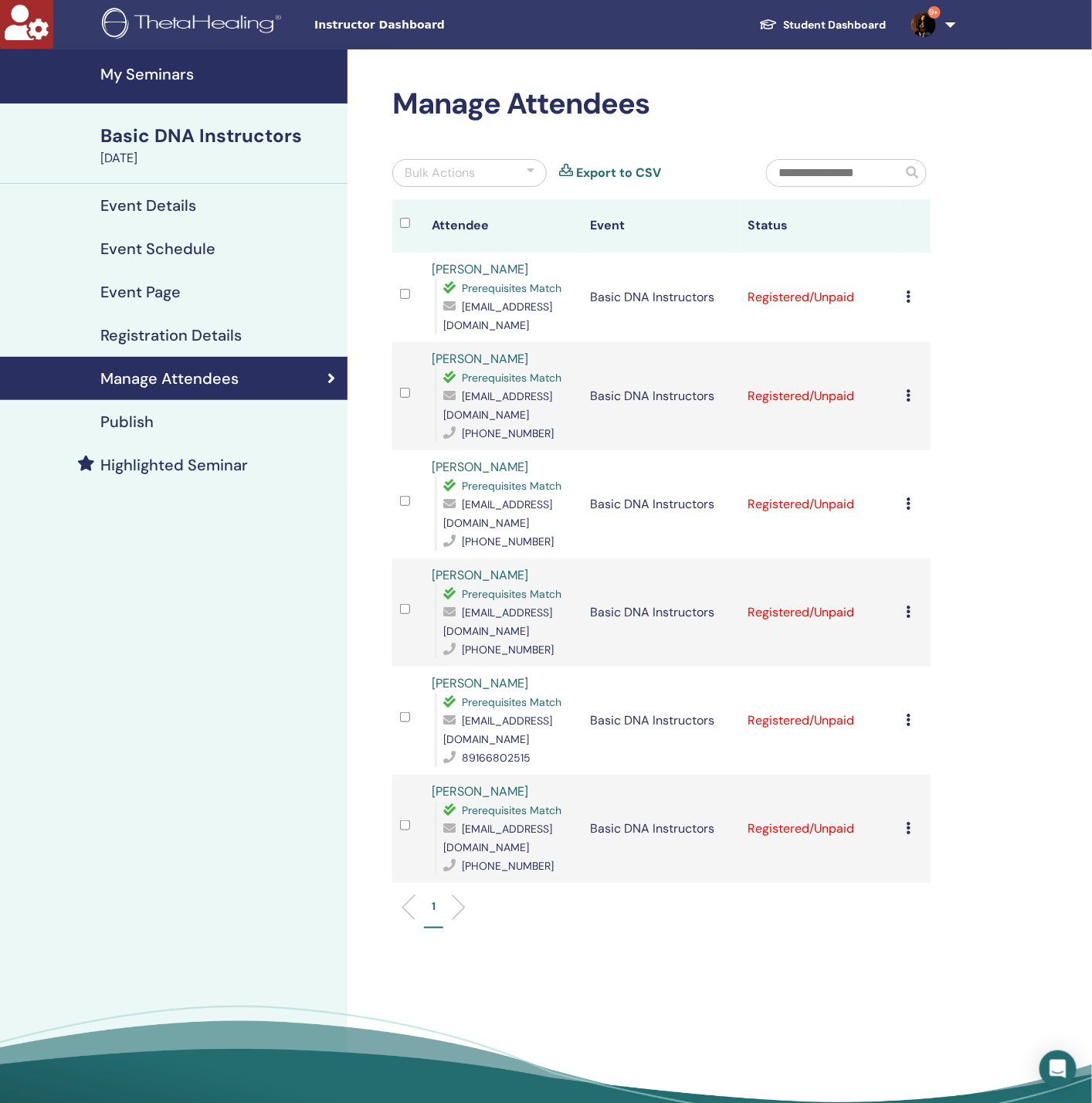
click at [553, 325] on span "[EMAIL_ADDRESS][DOMAIN_NAME]" at bounding box center [498, 316] width 109 height 33
copy span "[EMAIL_ADDRESS][DOMAIN_NAME]"
click at [303, 814] on div "My Seminars Basic DNA Instructors [DATE] Event Details Event Schedule Event Pag…" at bounding box center [174, 605] width 348 height 1111
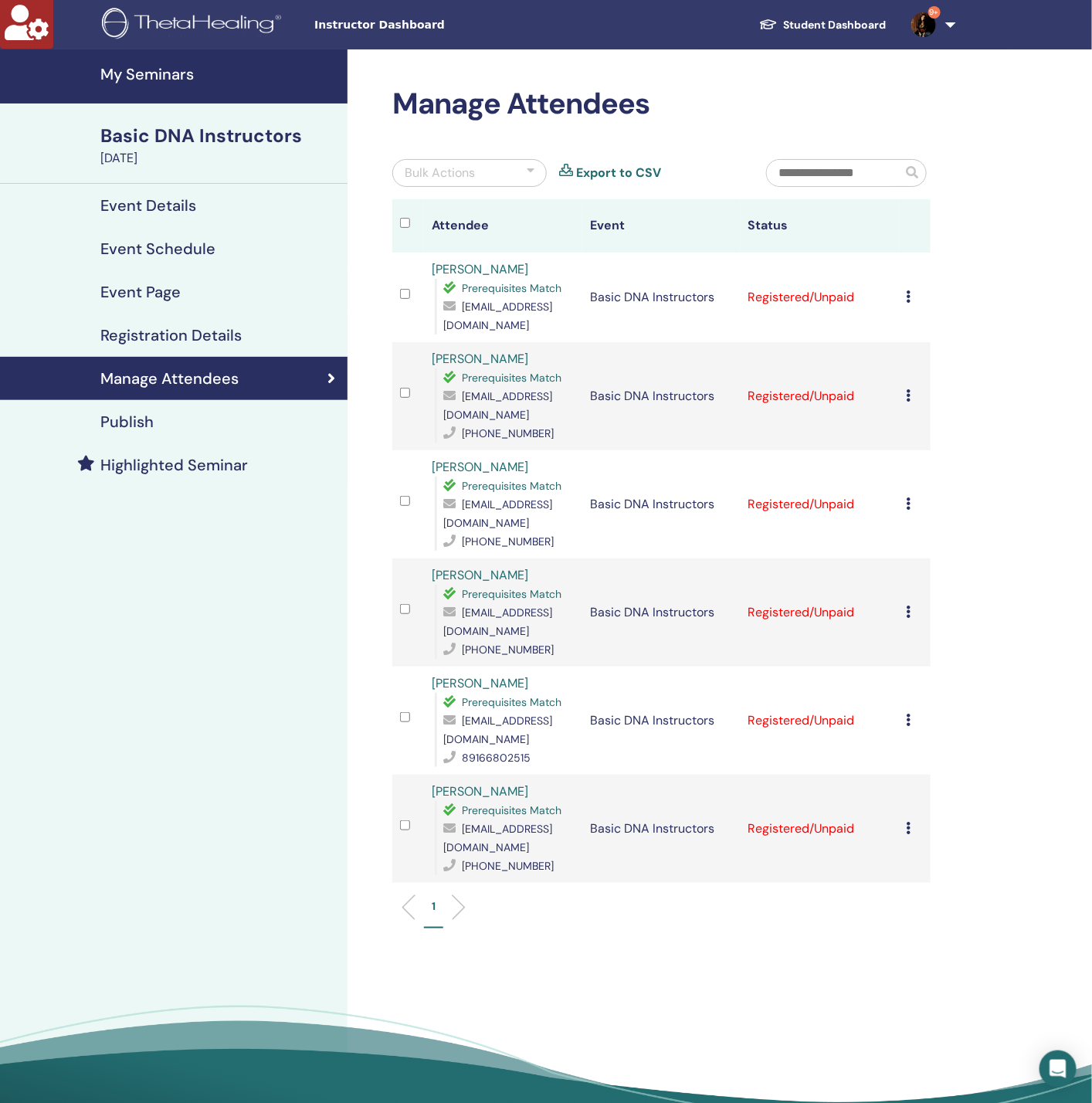
click at [909, 290] on icon at bounding box center [908, 296] width 4 height 12
click at [908, 454] on link "Download Certificate" at bounding box center [933, 448] width 120 height 16
click at [1012, 382] on div "Manage Attendees Bulk Actions Export to CSV Attendee Event Status [PERSON_NAME]…" at bounding box center [711, 605] width 728 height 1111
click at [906, 391] on td "Cancel Registration Do not auto-certify Mark as Paid Mark as Unpaid Mark as Abs…" at bounding box center [915, 397] width 32 height 108
click at [907, 395] on icon at bounding box center [908, 396] width 4 height 12
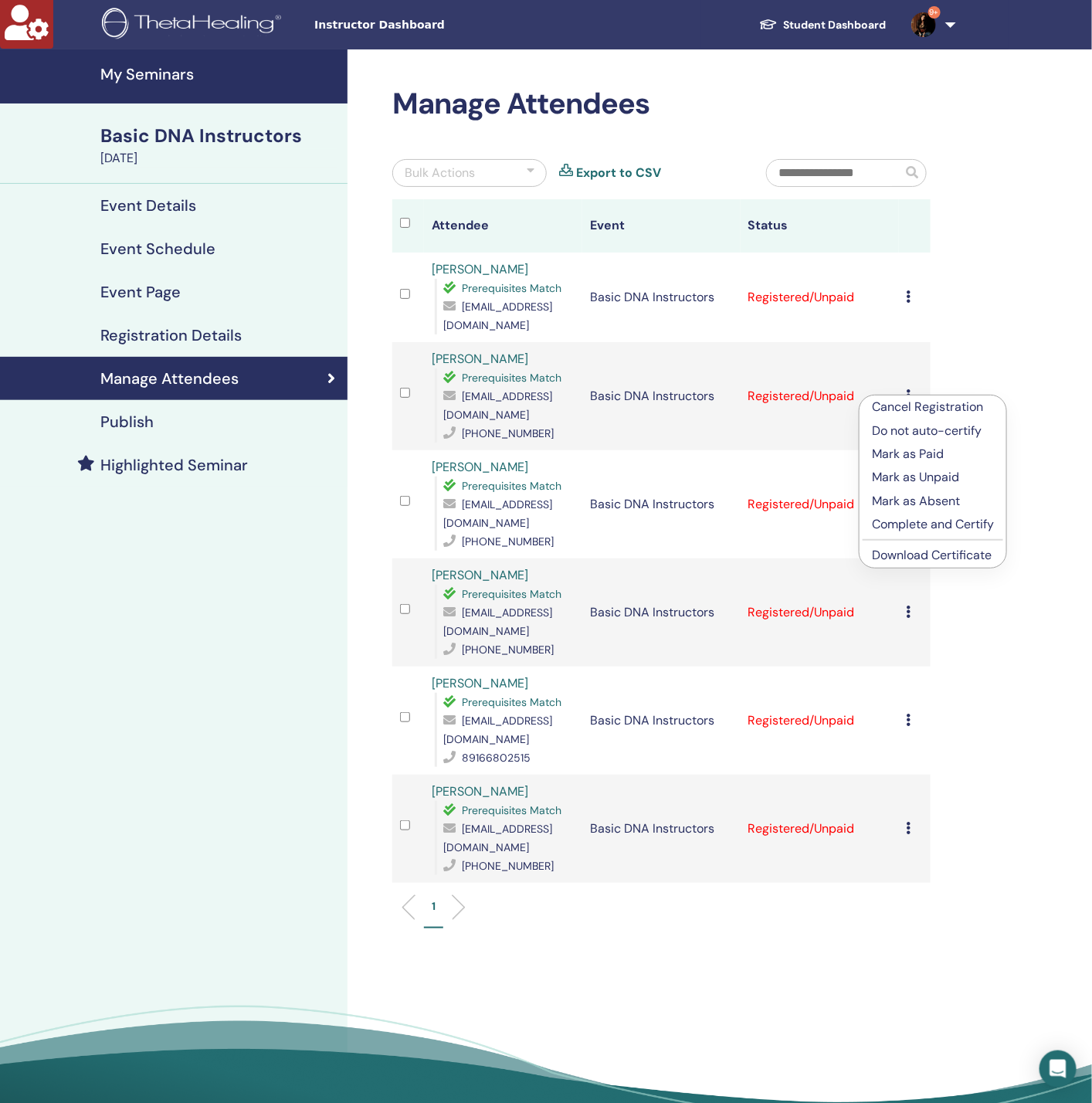
click at [925, 553] on link "Download Certificate" at bounding box center [931, 555] width 120 height 16
click at [907, 498] on icon at bounding box center [908, 504] width 4 height 12
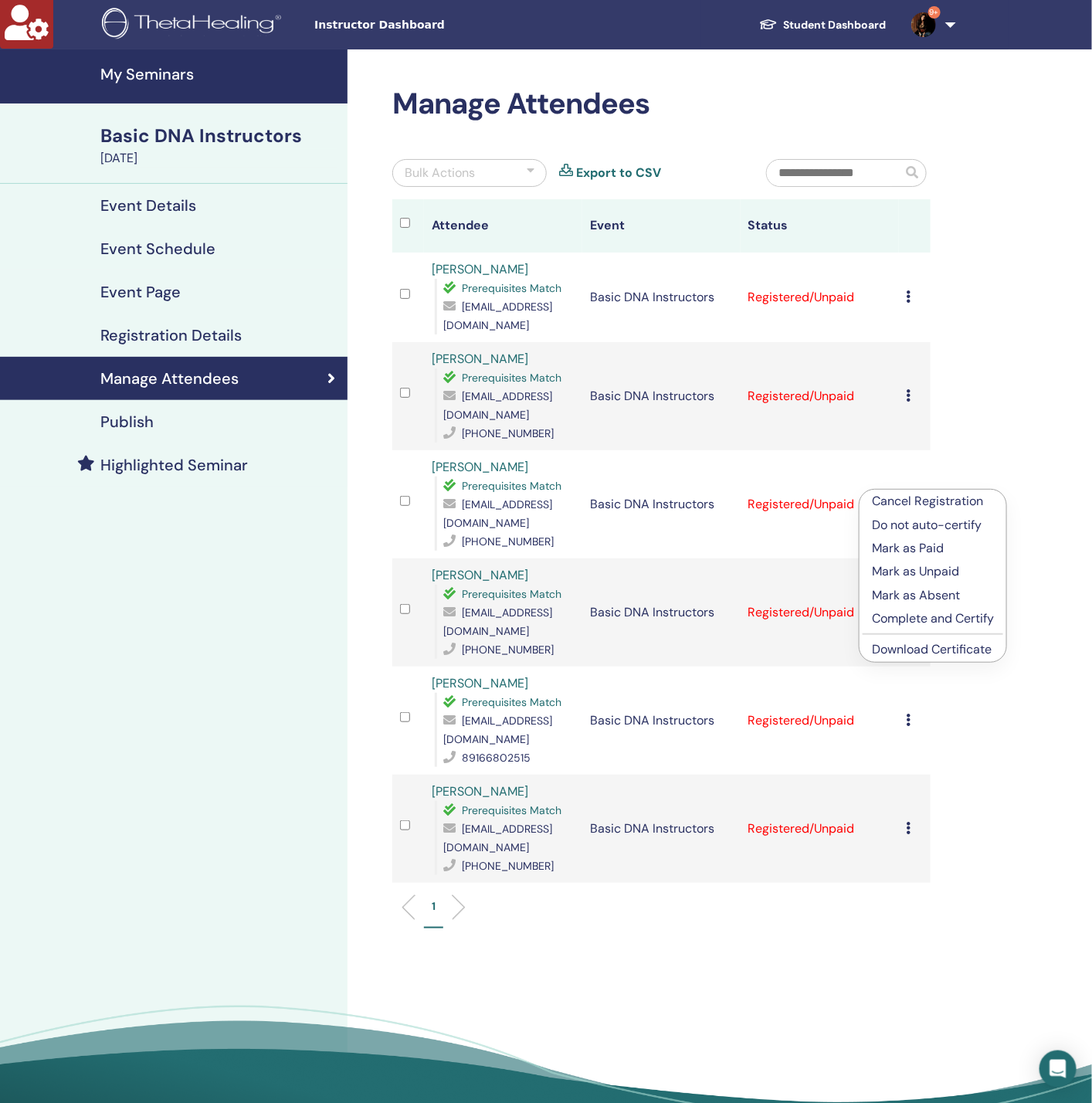
click at [905, 645] on link "Download Certificate" at bounding box center [931, 650] width 120 height 16
click at [907, 606] on icon at bounding box center [908, 612] width 4 height 12
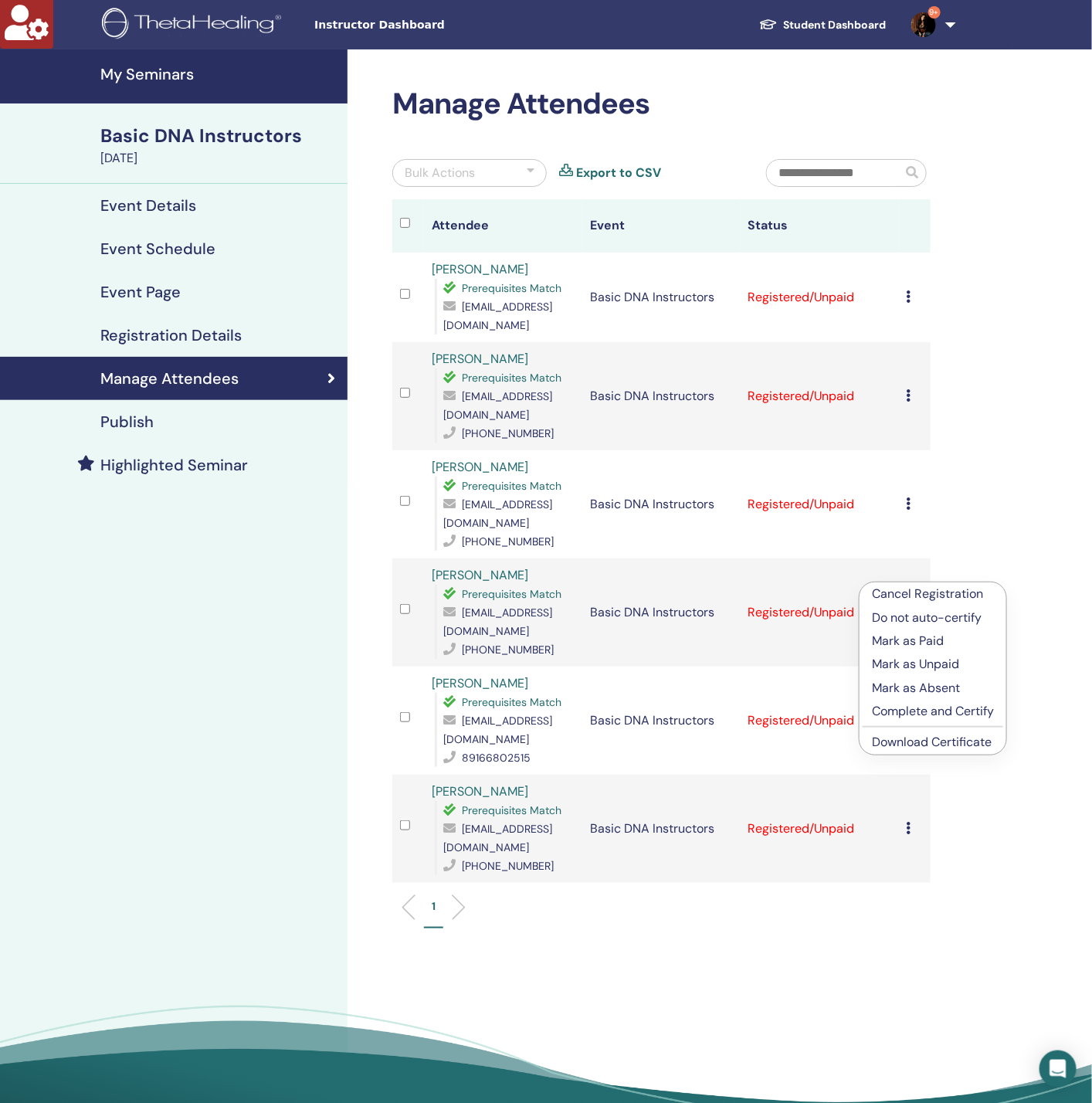
click at [909, 736] on link "Download Certificate" at bounding box center [931, 742] width 120 height 16
click at [908, 714] on icon at bounding box center [908, 721] width 4 height 12
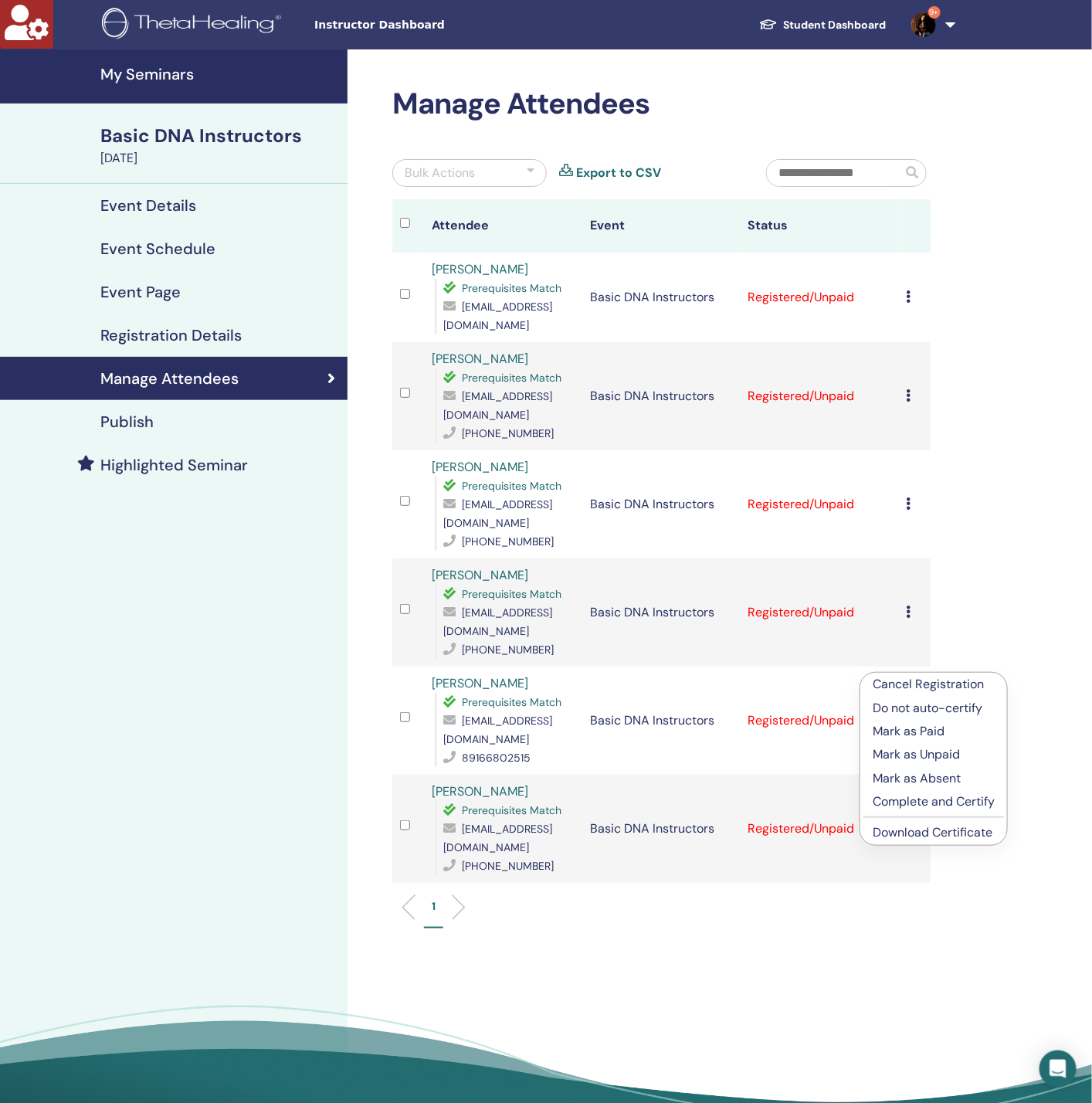
click at [902, 831] on link "Download Certificate" at bounding box center [932, 832] width 120 height 16
click at [907, 822] on icon at bounding box center [908, 828] width 4 height 12
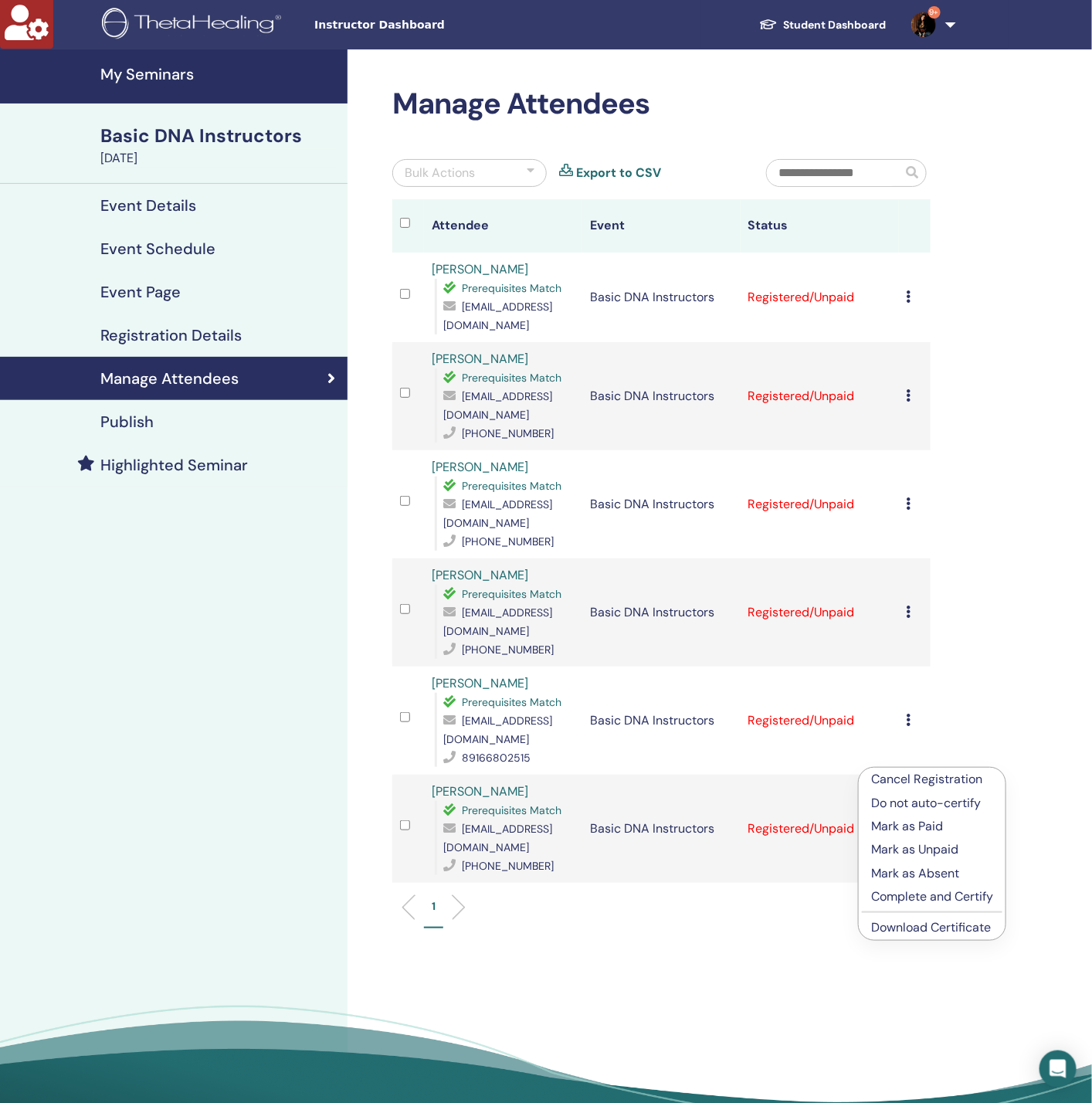
click at [908, 926] on link "Download Certificate" at bounding box center [931, 927] width 120 height 16
